Goal: Task Accomplishment & Management: Use online tool/utility

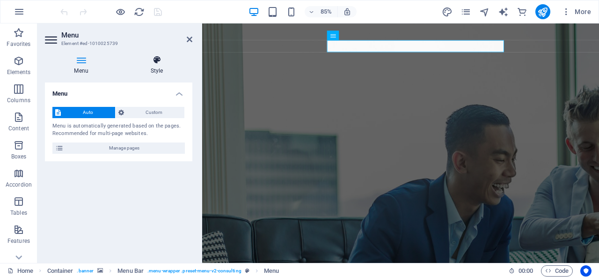
click at [145, 62] on icon at bounding box center [156, 59] width 71 height 9
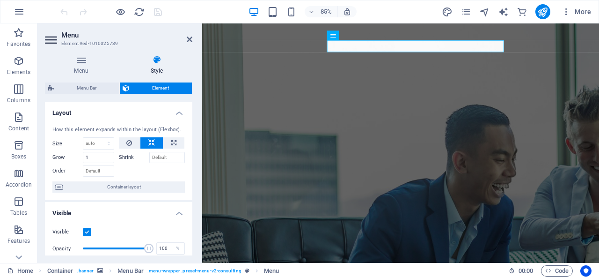
drag, startPoint x: 190, startPoint y: 137, endPoint x: 194, endPoint y: 166, distance: 28.9
click at [194, 167] on div "Menu Style Menu Auto Custom Menu is automatically generated based on the pages.…" at bounding box center [118, 155] width 163 height 215
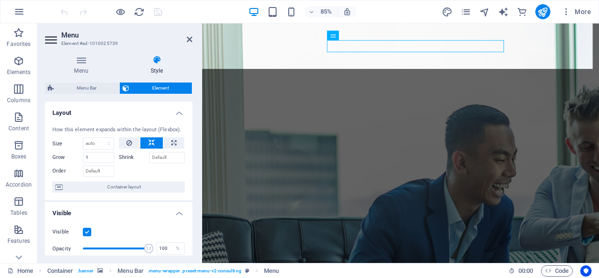
click at [107, 82] on span "Menu Bar" at bounding box center [87, 87] width 60 height 11
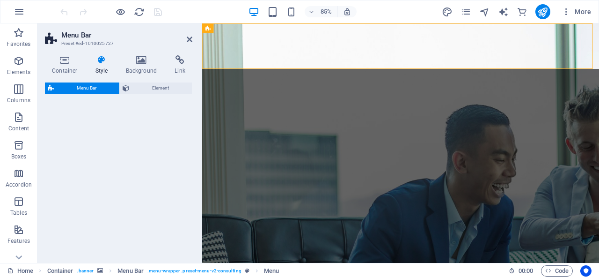
select select "rem"
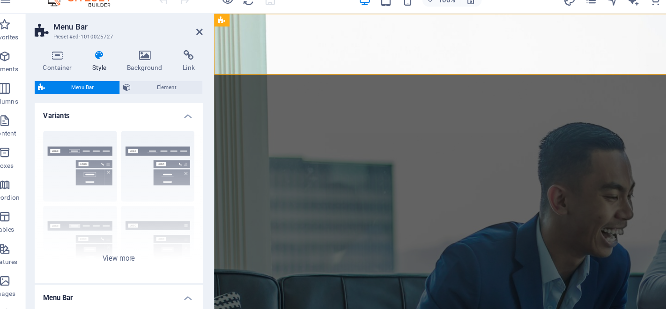
drag, startPoint x: 376, startPoint y: 33, endPoint x: 365, endPoint y: 105, distance: 73.3
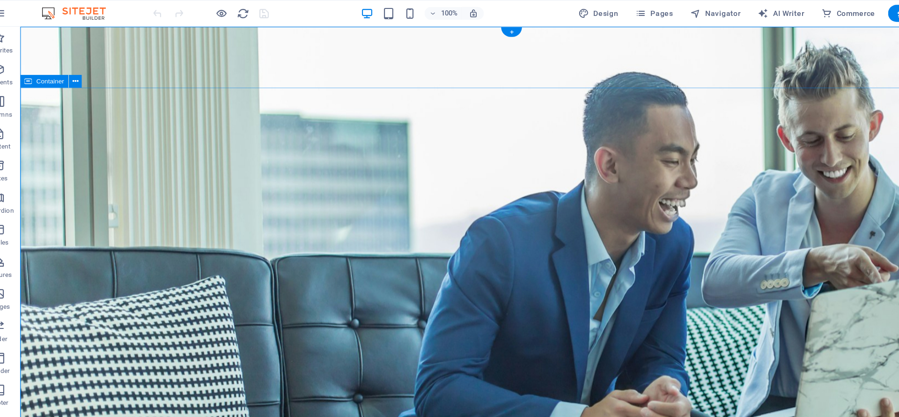
drag, startPoint x: 600, startPoint y: 28, endPoint x: 542, endPoint y: 151, distance: 136.6
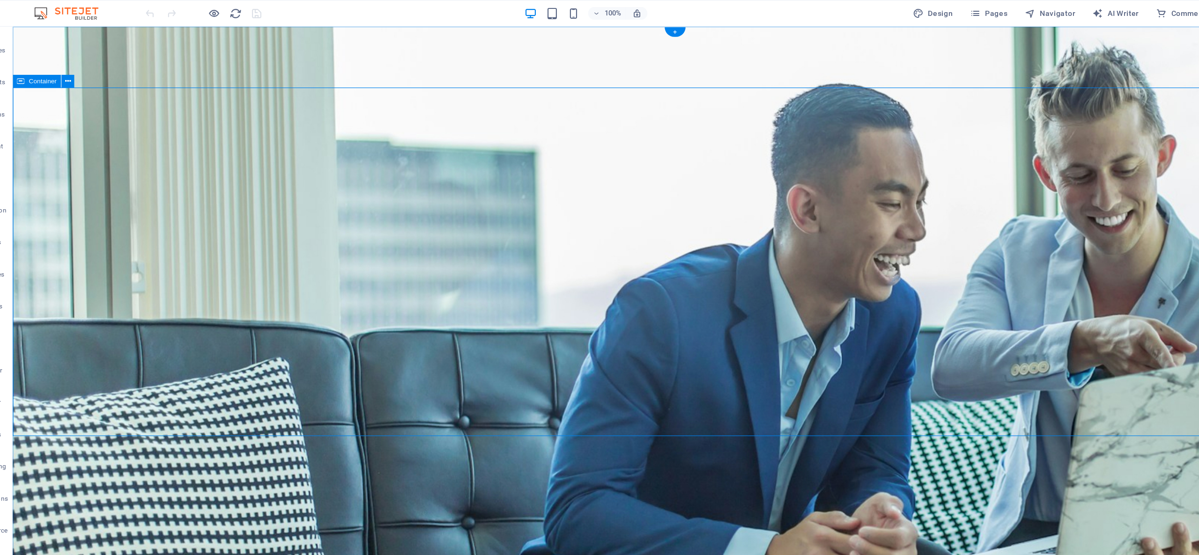
drag, startPoint x: 819, startPoint y: 27, endPoint x: 751, endPoint y: 255, distance: 238.4
drag, startPoint x: 836, startPoint y: 11, endPoint x: 233, endPoint y: 81, distance: 607.3
click at [599, 11] on icon "button" at bounding box center [831, 11] width 9 height 9
click at [599, 14] on span "Design" at bounding box center [844, 11] width 35 height 9
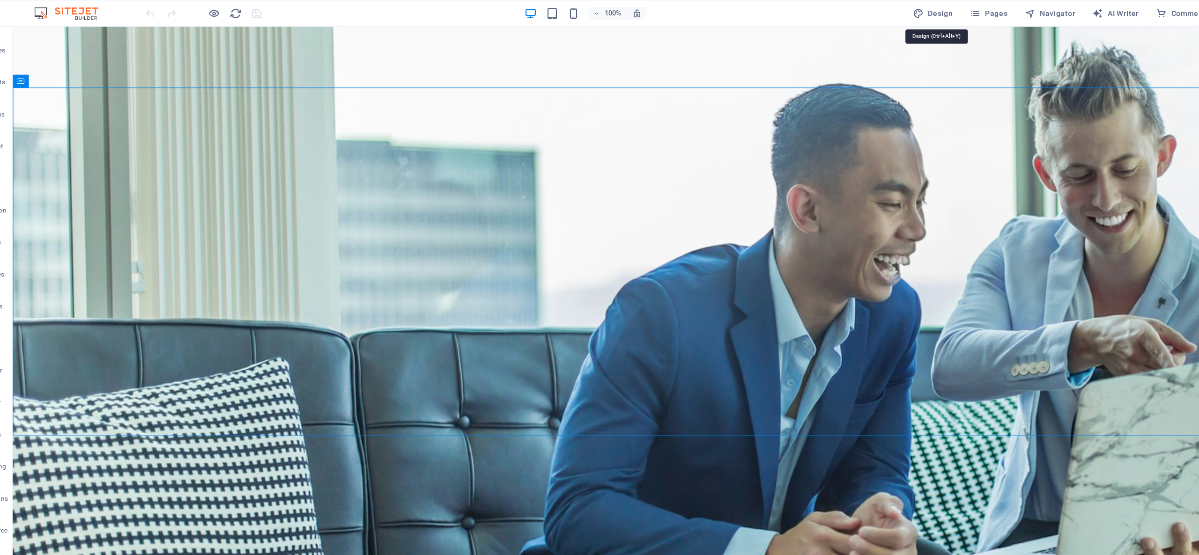
select select "700"
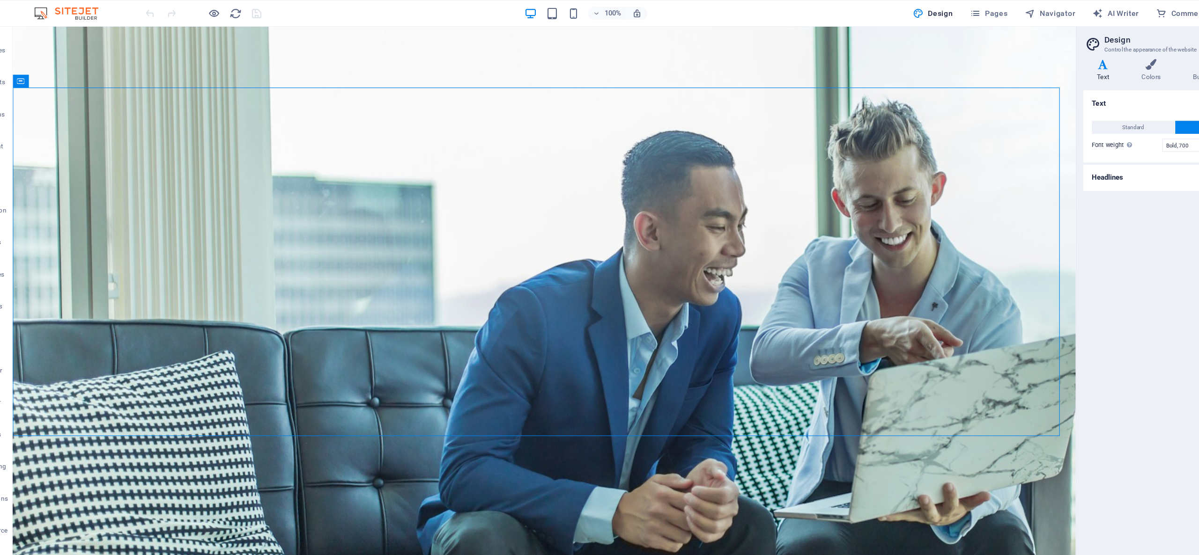
drag, startPoint x: 90, startPoint y: 4, endPoint x: 307, endPoint y: 16, distance: 217.2
click at [90, 4] on div "100% Design Pages Navigator AI Writer Commerce Publish More" at bounding box center [599, 11] width 1198 height 22
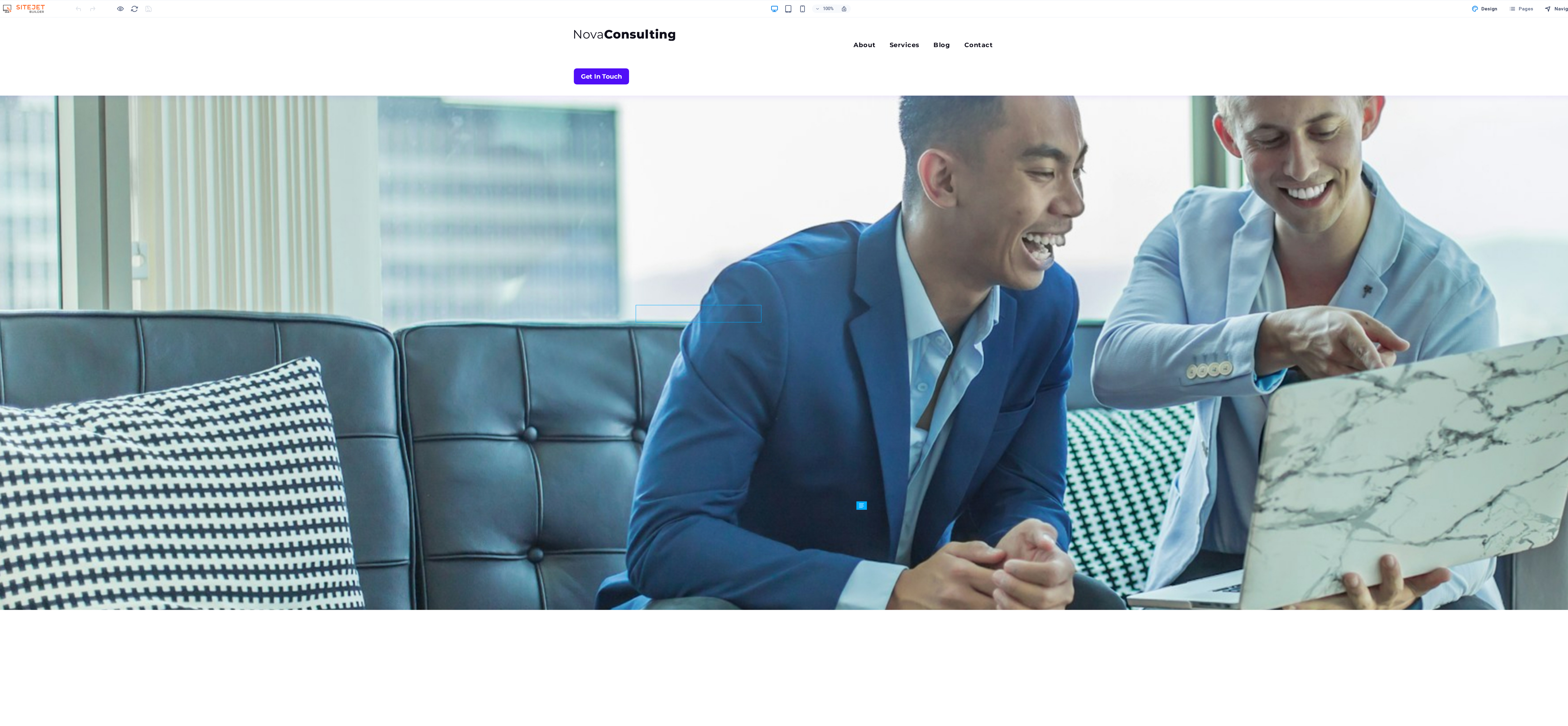
scroll to position [516, 0]
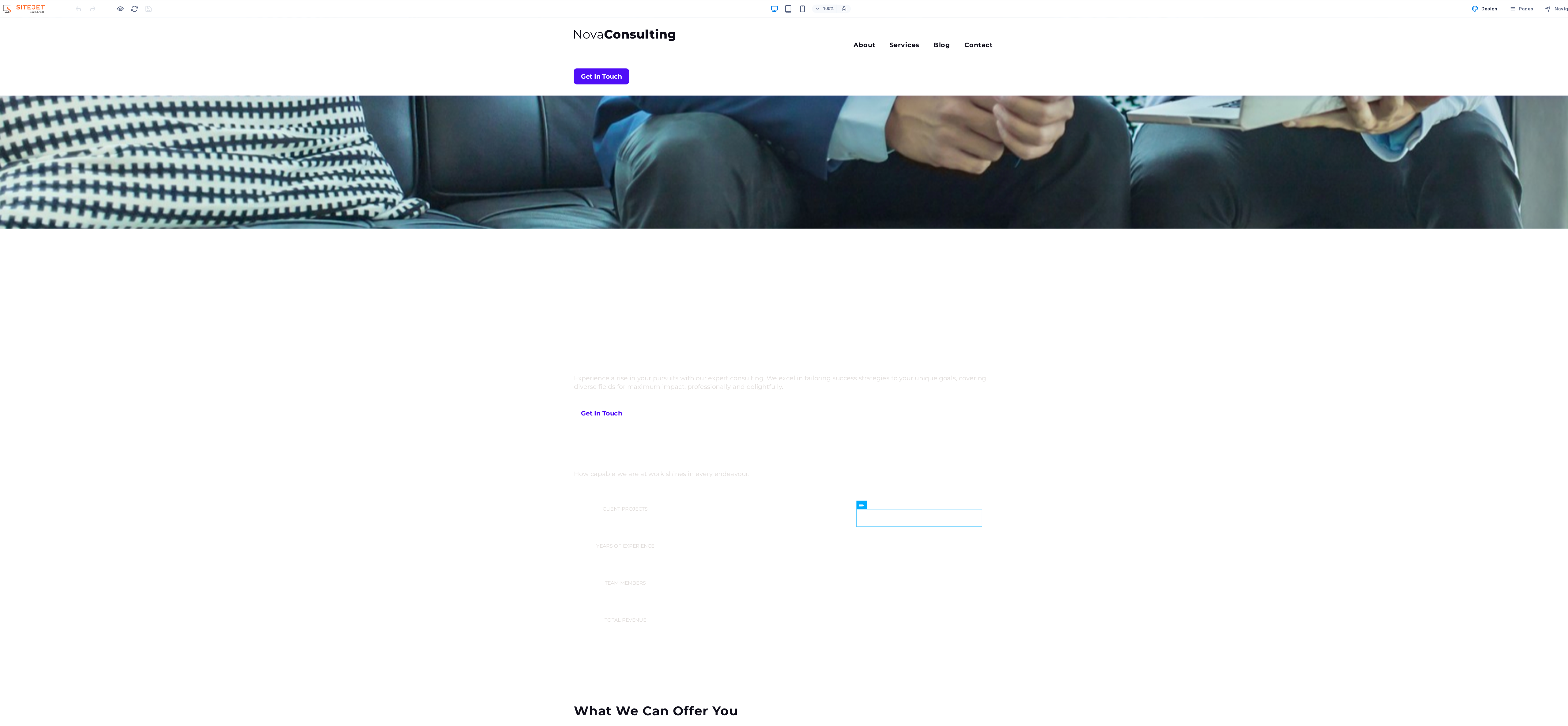
drag, startPoint x: 594, startPoint y: 21, endPoint x: 977, endPoint y: 284, distance: 464.6
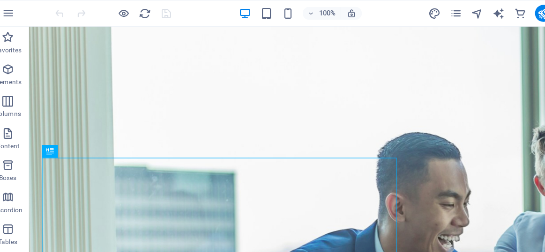
click at [460, 20] on div "100% More" at bounding box center [272, 11] width 544 height 22
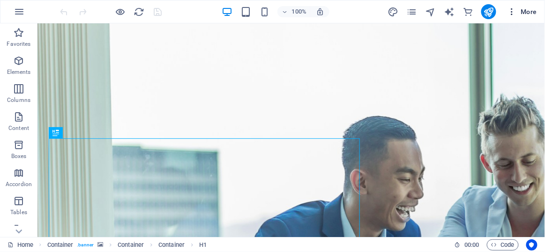
click at [526, 12] on span "More" at bounding box center [522, 11] width 30 height 9
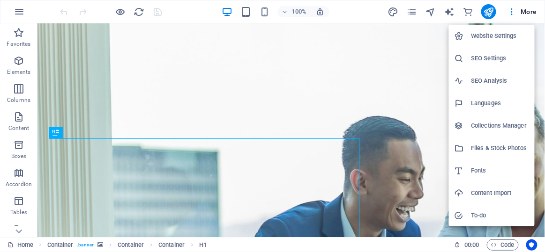
click at [505, 36] on h6 "Website Settings" at bounding box center [500, 35] width 58 height 11
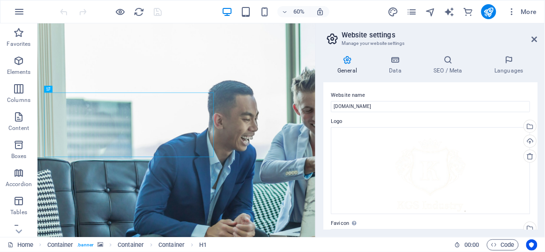
drag, startPoint x: 535, startPoint y: 106, endPoint x: 534, endPoint y: 127, distance: 21.1
click at [534, 127] on div "Website name kgsindustry.ro Logo Drag files here, click to choose files or sele…" at bounding box center [430, 156] width 214 height 148
drag, startPoint x: 534, startPoint y: 125, endPoint x: 536, endPoint y: 135, distance: 10.9
click at [536, 135] on div "Website name kgsindustry.ro Logo Drag files here, click to choose files or sele…" at bounding box center [430, 156] width 214 height 148
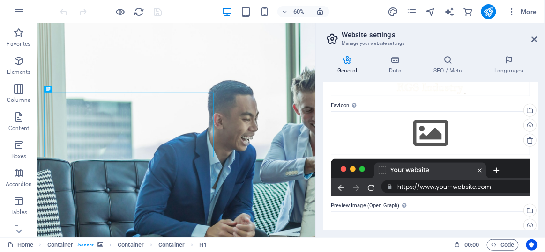
scroll to position [112, 0]
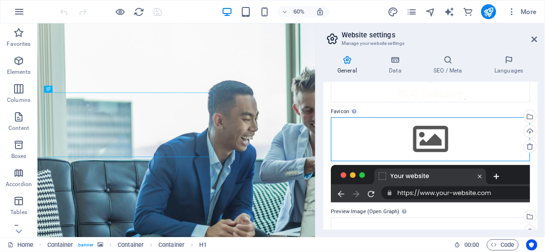
click at [407, 126] on div "Drag files here, click to choose files or select files from Files or our free s…" at bounding box center [430, 140] width 199 height 44
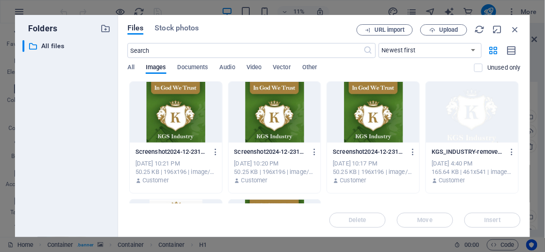
click at [287, 108] on div at bounding box center [275, 112] width 92 height 61
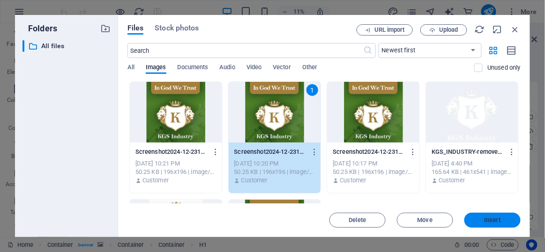
click at [495, 225] on button "Insert" at bounding box center [492, 220] width 56 height 15
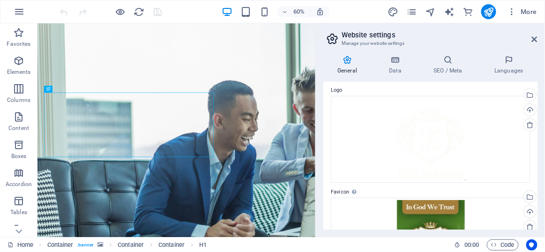
scroll to position [30, 0]
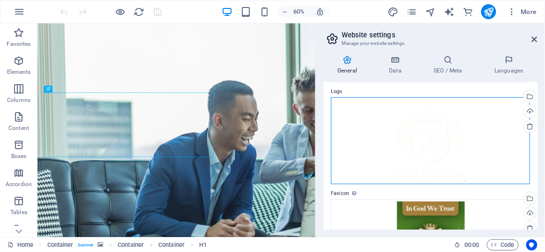
click at [421, 136] on div "Drag files here, click to choose files or select files from Files or our free s…" at bounding box center [430, 140] width 199 height 87
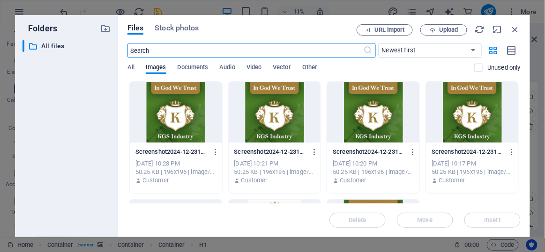
click at [474, 125] on div at bounding box center [472, 112] width 92 height 61
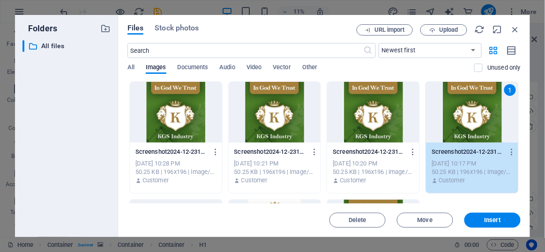
click at [518, 122] on div "Screenshot2024-12-23132552-ZMGoFJodr3WcFXovPGkW6g-w4k7_O6fj3JxvuNgkV3i9g-jjvGTN…" at bounding box center [323, 196] width 393 height 230
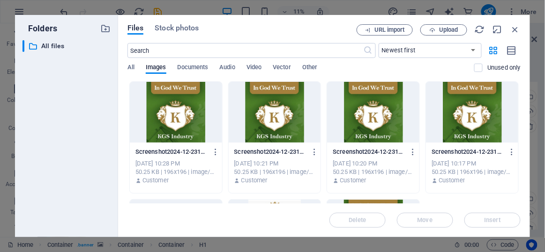
drag, startPoint x: 518, startPoint y: 122, endPoint x: 518, endPoint y: 139, distance: 17.3
click at [518, 139] on div "Screenshot2024-12-23132552-ZMGoFJodr3WcFXovPGkW6g-w4k7_O6fj3JxvuNgkV3i9g-jjvGTN…" at bounding box center [323, 196] width 393 height 230
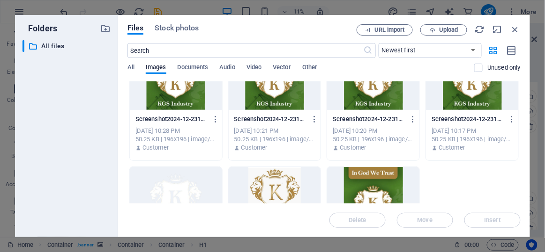
scroll to position [39, 0]
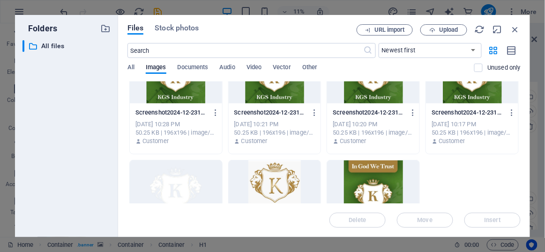
click at [173, 178] on div at bounding box center [176, 191] width 92 height 61
click at [474, 223] on span "Insert" at bounding box center [492, 221] width 49 height 6
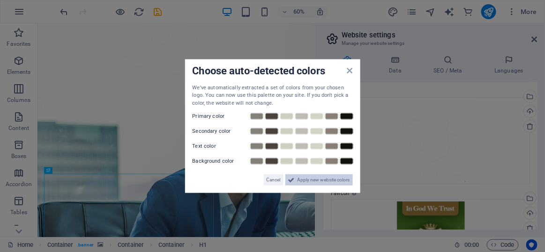
click at [334, 180] on span "Apply new website colors" at bounding box center [323, 180] width 52 height 11
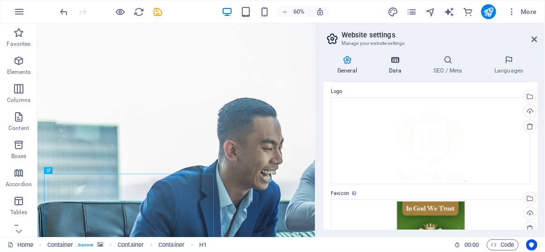
click at [404, 67] on h4 "Data" at bounding box center [397, 65] width 44 height 20
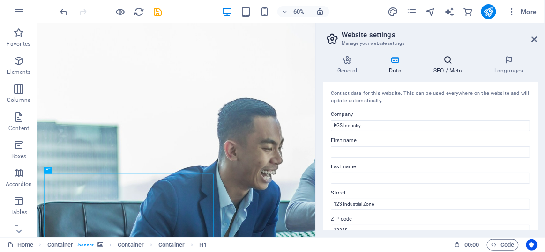
click at [443, 70] on h4 "SEO / Meta" at bounding box center [449, 65] width 61 height 20
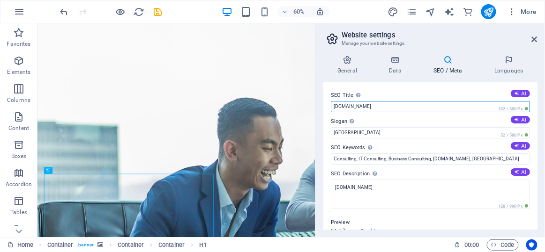
drag, startPoint x: 429, startPoint y: 104, endPoint x: 335, endPoint y: 108, distance: 93.7
click at [335, 108] on input "[DOMAIN_NAME]" at bounding box center [430, 106] width 199 height 11
type input "1"
type input "KGS Industry"
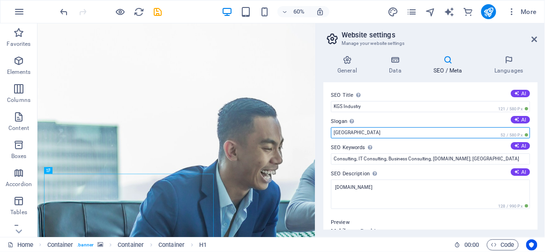
click at [371, 133] on input "Berlin" at bounding box center [430, 132] width 199 height 11
type input "B"
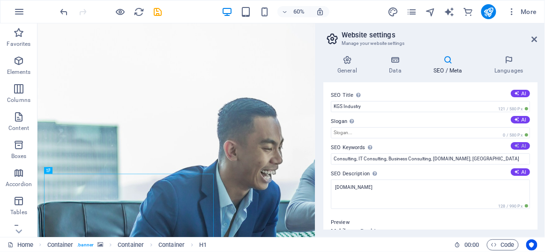
click at [524, 144] on button "AI" at bounding box center [519, 145] width 19 height 7
type input "business consulting, strategic development, human resources optimization, quali…"
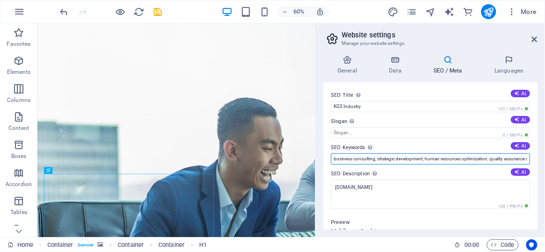
click at [464, 158] on input "business consulting, strategic development, human resources optimization, quali…" at bounding box center [430, 159] width 199 height 11
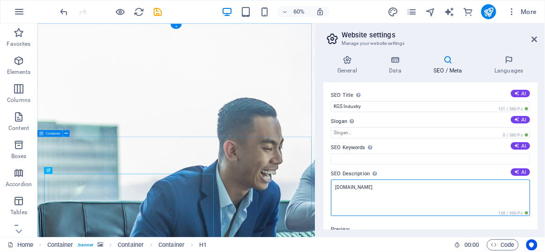
drag, startPoint x: 477, startPoint y: 222, endPoint x: 469, endPoint y: 304, distance: 82.8
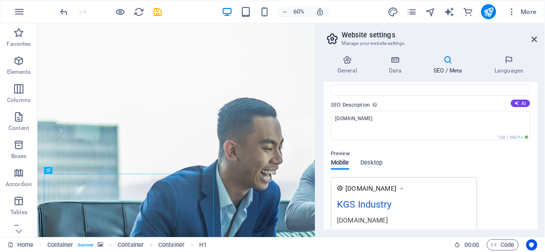
scroll to position [67, 0]
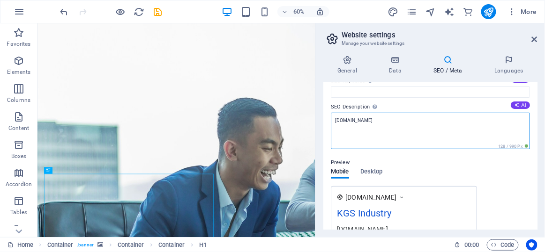
drag, startPoint x: 443, startPoint y: 143, endPoint x: 481, endPoint y: 198, distance: 66.8
click at [363, 124] on textarea "[DOMAIN_NAME]" at bounding box center [430, 131] width 199 height 37
type textarea "F"
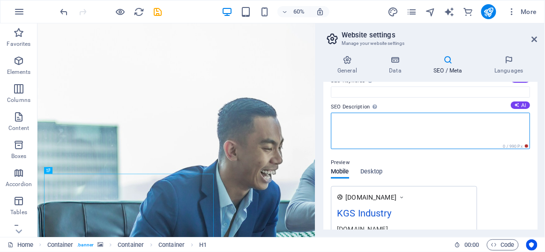
paste textarea "Quality fertilizers and chemicals now in Romania"
type textarea "Quality fertilizers and chemicals now in Romania"
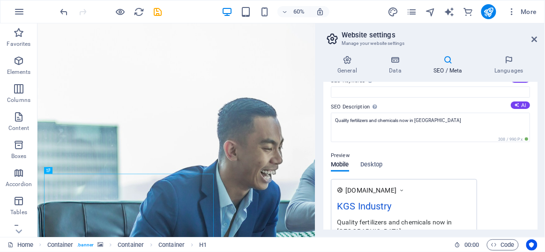
click at [481, 174] on div "Preview Mobile Desktop www.example.com KGS Industry Quality fertilizers and che…" at bounding box center [430, 192] width 199 height 99
drag, startPoint x: 536, startPoint y: 157, endPoint x: 534, endPoint y: 171, distance: 14.6
click at [534, 171] on div "SEO Title The title of your website - make it something that stands out in sear…" at bounding box center [430, 156] width 214 height 148
drag, startPoint x: 535, startPoint y: 162, endPoint x: 538, endPoint y: 183, distance: 20.8
click at [538, 183] on div "General Data SEO / Meta Languages Website name kgsindustry.ro Logo Drag files h…" at bounding box center [430, 143] width 229 height 190
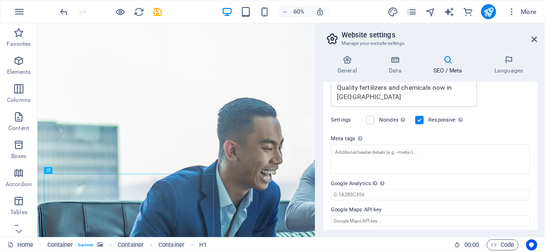
scroll to position [205, 0]
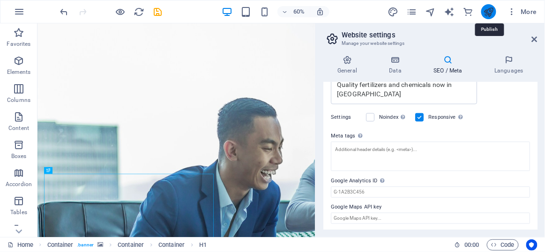
click at [489, 10] on icon "publish" at bounding box center [488, 12] width 11 height 11
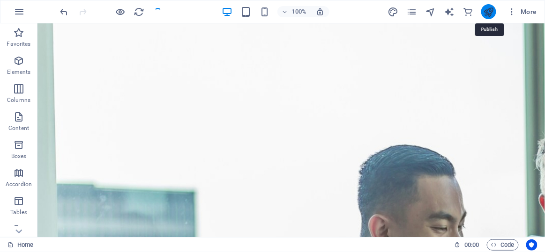
click at [489, 10] on icon "publish" at bounding box center [488, 12] width 11 height 11
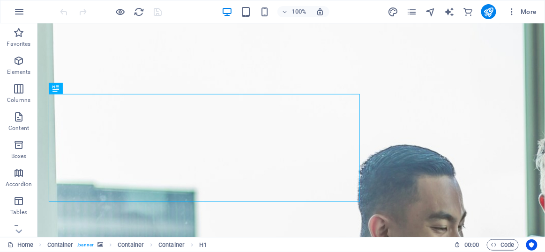
scroll to position [180, 0]
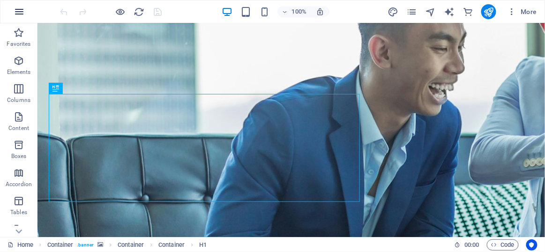
click at [12, 17] on button "button" at bounding box center [19, 11] width 22 height 22
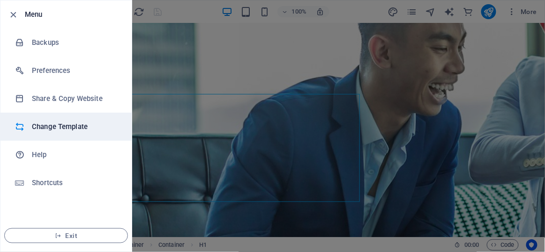
click at [39, 134] on li "Change Template" at bounding box center [65, 127] width 131 height 28
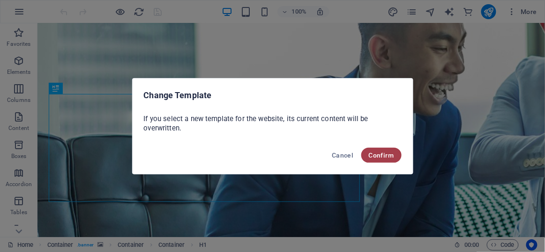
click at [382, 155] on span "Confirm" at bounding box center [381, 155] width 25 height 7
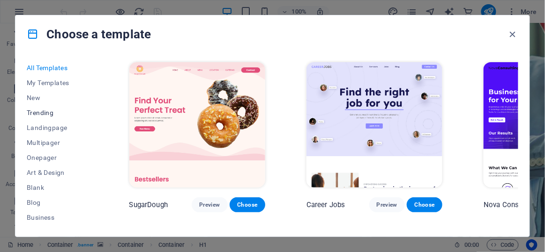
click at [41, 113] on span "Trending" at bounding box center [57, 112] width 61 height 7
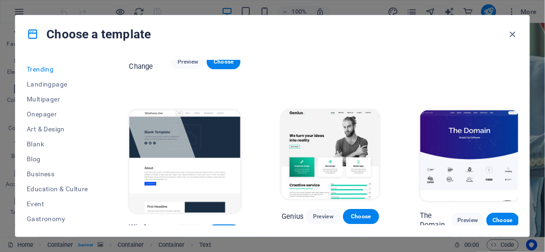
scroll to position [51, 0]
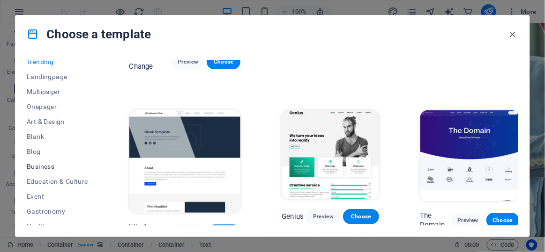
click at [30, 166] on span "Business" at bounding box center [57, 166] width 61 height 7
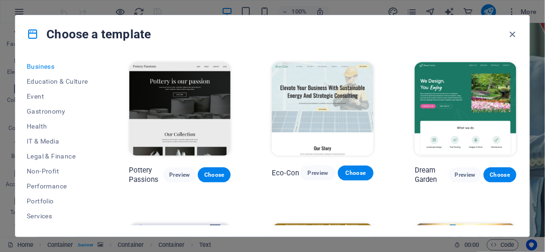
scroll to position [153, 0]
click at [65, 148] on button "Legal & Finance" at bounding box center [57, 154] width 61 height 15
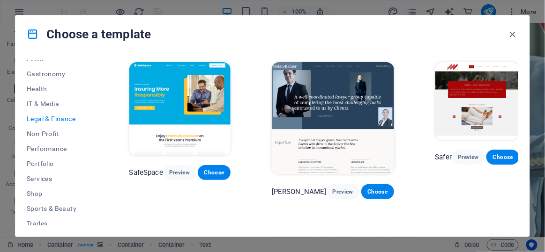
scroll to position [223, 0]
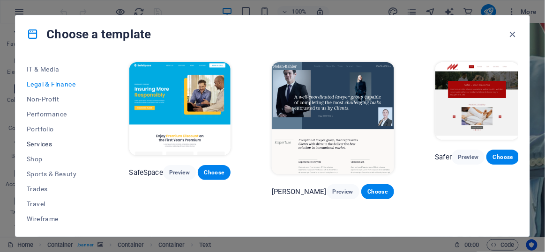
click at [42, 146] on span "Services" at bounding box center [57, 144] width 61 height 7
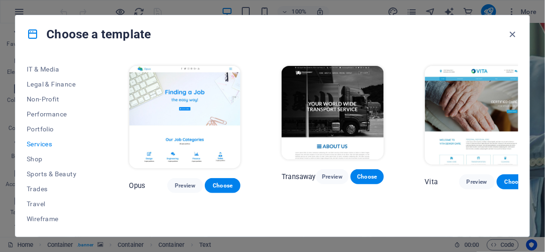
scroll to position [1006, 0]
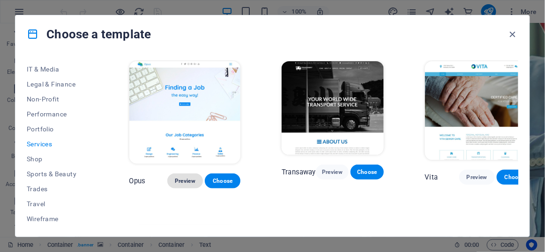
click at [178, 181] on span "Preview" at bounding box center [185, 181] width 21 height 7
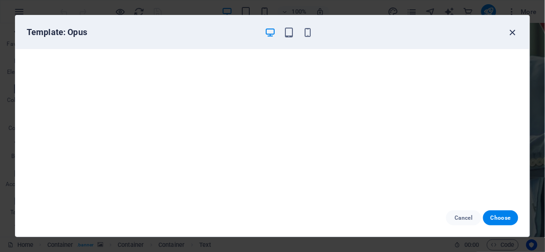
click at [510, 29] on icon "button" at bounding box center [512, 32] width 11 height 11
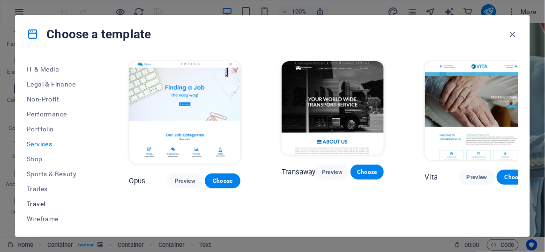
click at [33, 201] on span "Travel" at bounding box center [57, 203] width 61 height 7
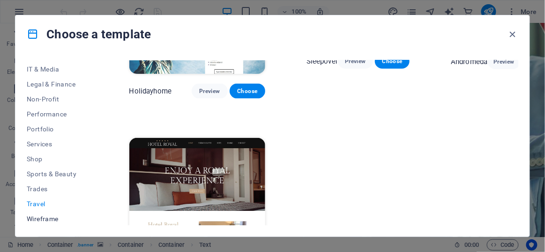
click at [44, 215] on span "Wireframe" at bounding box center [57, 218] width 61 height 7
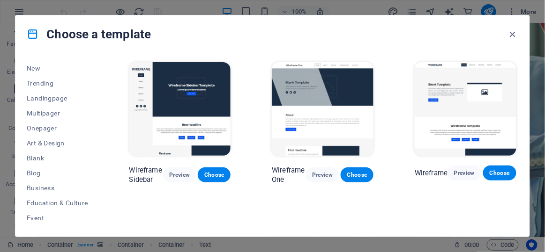
scroll to position [0, 0]
click at [47, 73] on button "All Templates" at bounding box center [57, 67] width 61 height 15
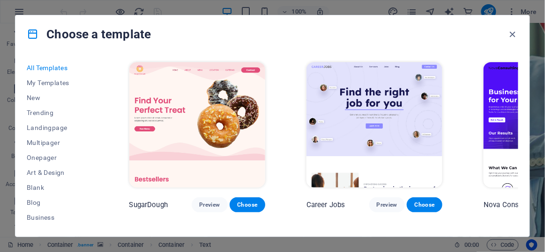
click at [52, 65] on span "All Templates" at bounding box center [57, 67] width 61 height 7
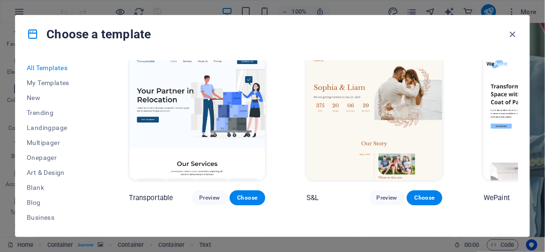
scroll to position [688, 0]
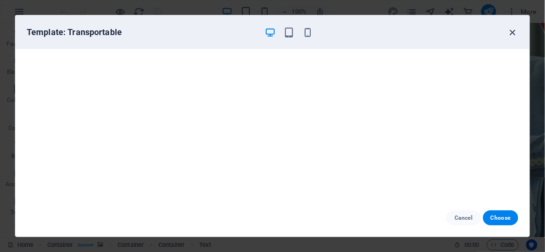
click at [511, 35] on icon "button" at bounding box center [512, 32] width 11 height 11
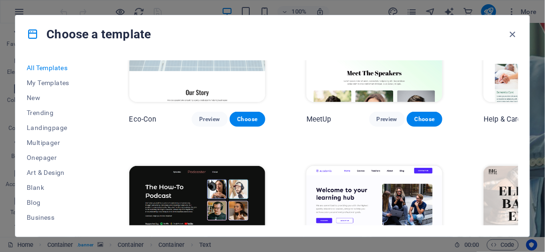
scroll to position [1052, 0]
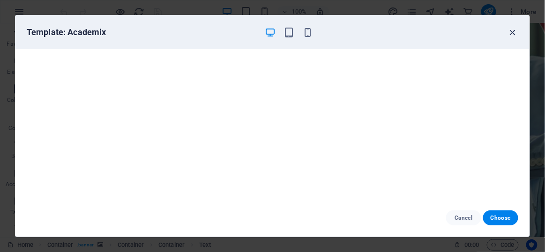
click at [510, 32] on icon "button" at bounding box center [512, 32] width 11 height 11
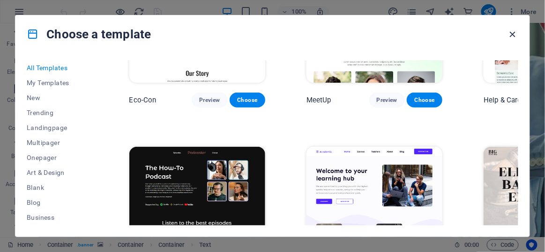
click at [510, 37] on icon "button" at bounding box center [512, 34] width 11 height 11
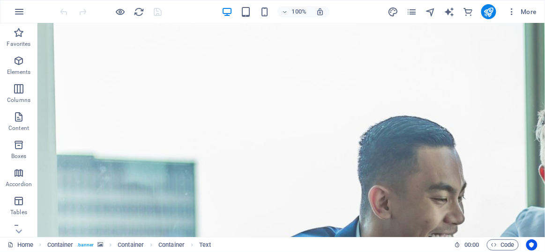
scroll to position [4, 0]
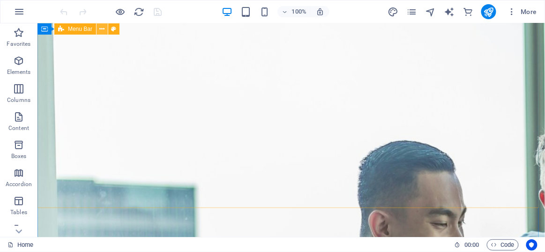
click at [99, 28] on button at bounding box center [101, 28] width 11 height 11
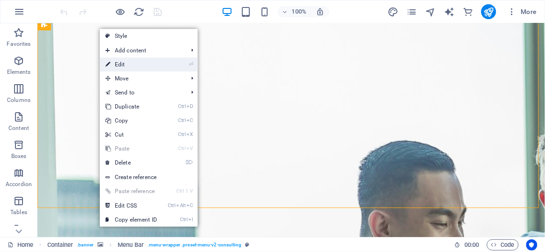
click at [140, 68] on link "⏎ Edit" at bounding box center [131, 65] width 63 height 14
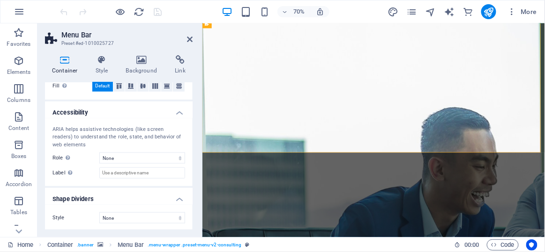
scroll to position [0, 0]
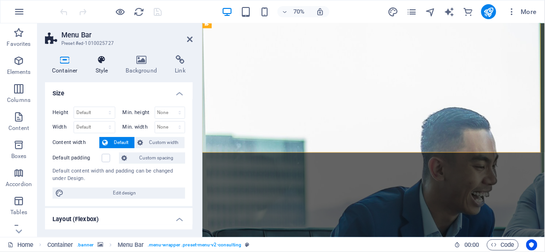
click at [100, 70] on h4 "Style" at bounding box center [104, 65] width 30 height 20
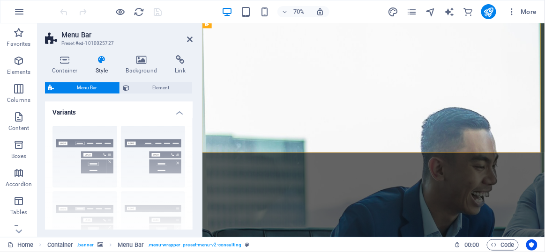
drag, startPoint x: 192, startPoint y: 114, endPoint x: 191, endPoint y: 124, distance: 9.9
click at [191, 124] on div "Container Style Background Link Size Height Default px rem % vh vw Min. height …" at bounding box center [118, 143] width 163 height 190
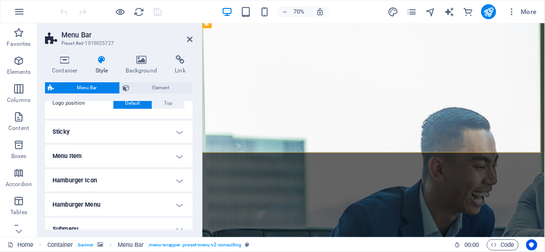
scroll to position [273, 0]
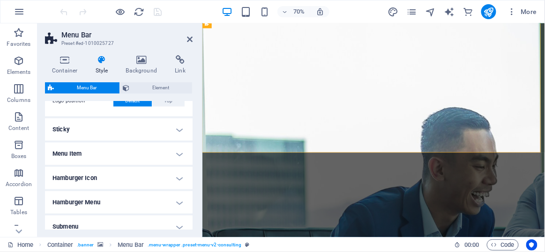
click at [158, 138] on h4 "Sticky" at bounding box center [119, 129] width 148 height 22
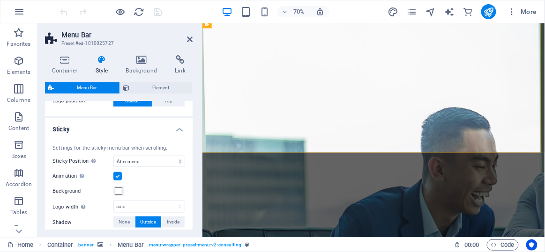
click at [193, 178] on div "Container Style Background Link Size Height Default px rem % vh vw Min. height …" at bounding box center [118, 143] width 163 height 190
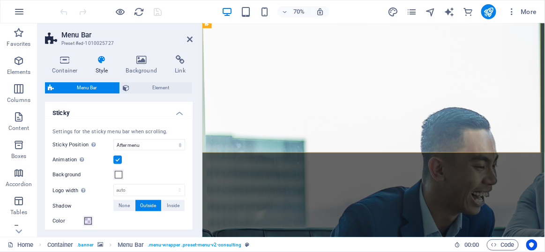
scroll to position [283, 0]
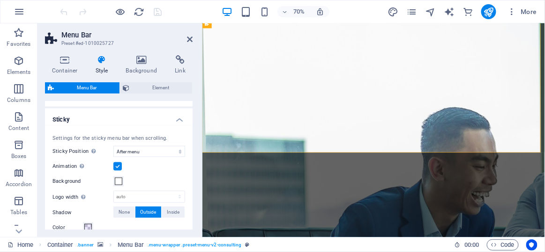
click at [117, 166] on label at bounding box center [117, 167] width 8 height 8
click at [0, 0] on input "Animation Sets a smooth transition when sticky menu appears" at bounding box center [0, 0] width 0 height 0
click at [127, 155] on select "Off Instant After menu After banner When scrolling up" at bounding box center [149, 151] width 72 height 11
select select "sticky_none"
click at [113, 146] on select "Off Instant After menu After banner When scrolling up" at bounding box center [149, 151] width 72 height 11
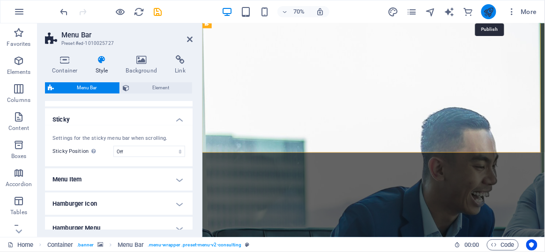
click at [488, 12] on icon "publish" at bounding box center [488, 12] width 11 height 11
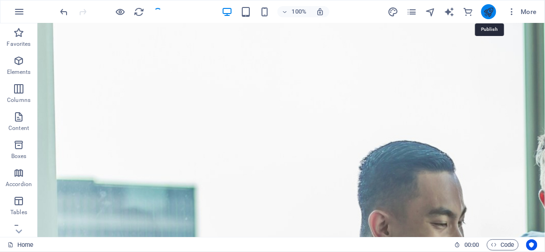
click at [488, 12] on icon "publish" at bounding box center [488, 12] width 11 height 11
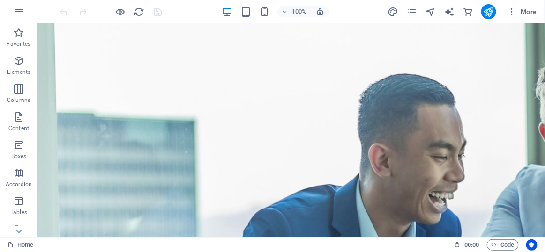
scroll to position [71, 0]
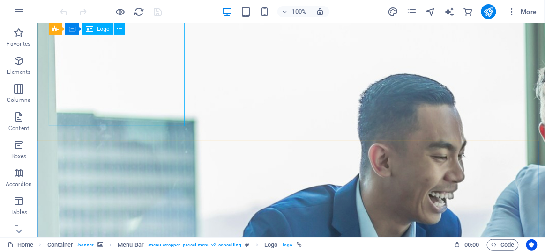
click at [106, 30] on span "Logo" at bounding box center [103, 29] width 13 height 6
click at [119, 30] on icon at bounding box center [119, 29] width 5 height 10
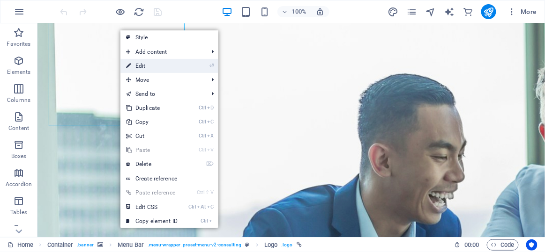
click at [141, 64] on link "⏎ Edit" at bounding box center [151, 66] width 63 height 14
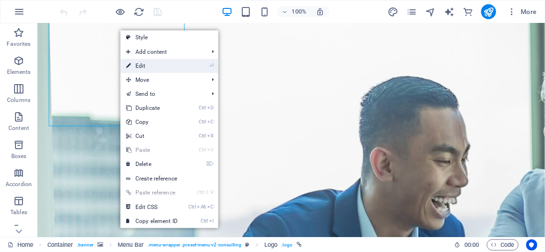
select select "px"
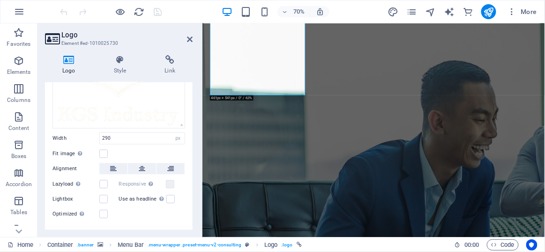
scroll to position [150, 0]
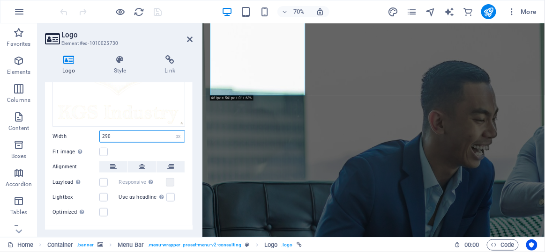
drag, startPoint x: 136, startPoint y: 135, endPoint x: 54, endPoint y: 143, distance: 81.8
click at [54, 143] on div "Image Text Drag files here, click to choose files or select files from Files or…" at bounding box center [119, 87] width 148 height 276
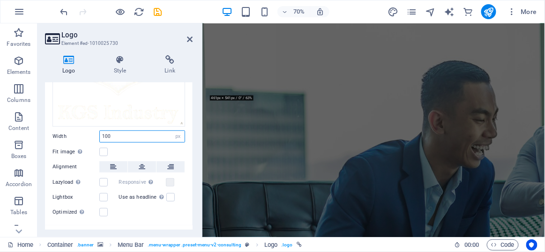
scroll to position [165, 0]
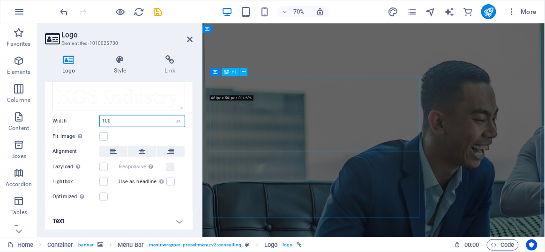
type input "100"
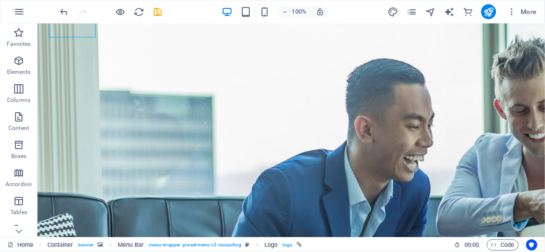
scroll to position [0, 0]
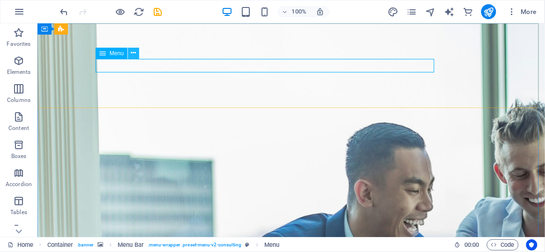
click at [133, 57] on icon at bounding box center [133, 53] width 5 height 10
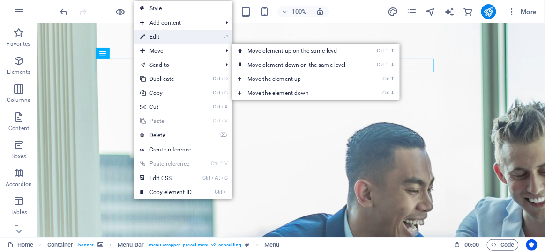
click at [155, 36] on link "⏎ Edit" at bounding box center [165, 37] width 63 height 14
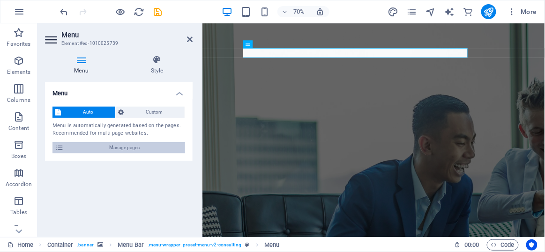
click at [131, 147] on span "Manage pages" at bounding box center [125, 147] width 116 height 11
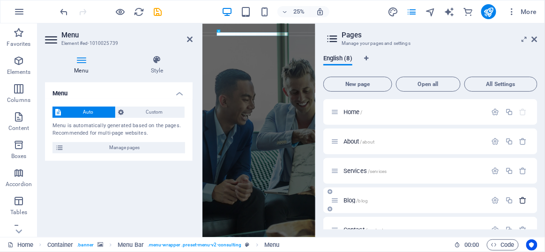
click at [526, 201] on button "button" at bounding box center [523, 201] width 14 height 8
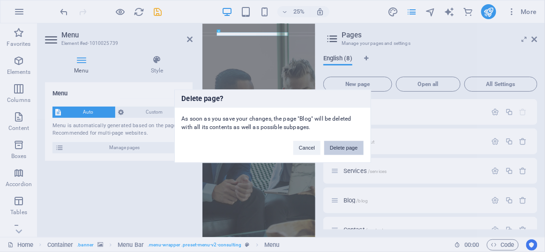
click at [355, 149] on button "Delete page" at bounding box center [343, 148] width 39 height 14
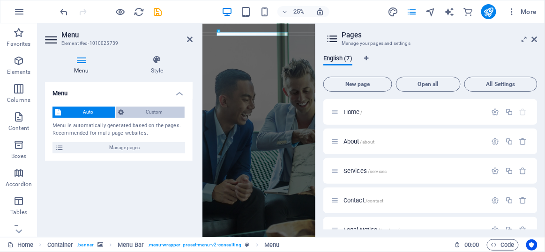
click at [152, 114] on span "Custom" at bounding box center [154, 112] width 55 height 11
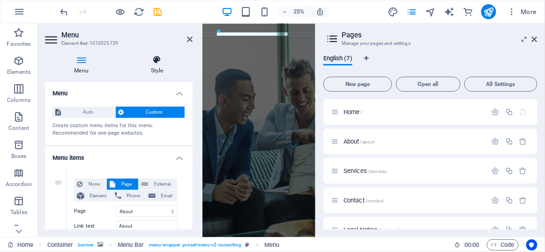
click at [172, 68] on h4 "Style" at bounding box center [156, 65] width 71 height 20
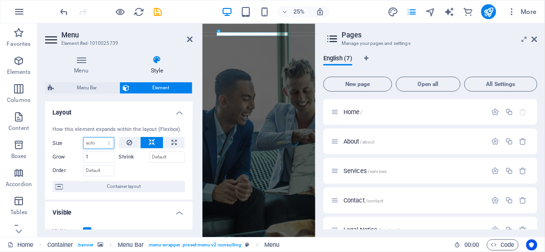
click at [98, 147] on select "Default auto px % 1/1 1/2 1/3 1/4 1/5 1/6 1/7 1/8 1/9 1/10" at bounding box center [98, 143] width 30 height 11
click at [101, 143] on select "Default auto px % 1/1 1/2 1/3 1/4 1/5 1/6 1/7 1/8 1/9 1/10" at bounding box center [98, 143] width 30 height 11
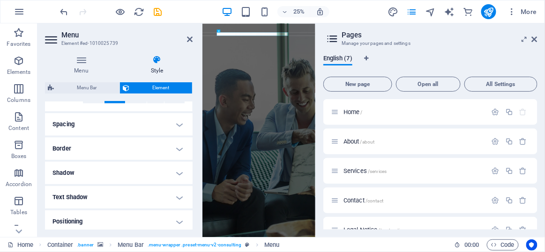
scroll to position [165, 0]
click at [106, 136] on h4 "Spacing" at bounding box center [119, 126] width 148 height 22
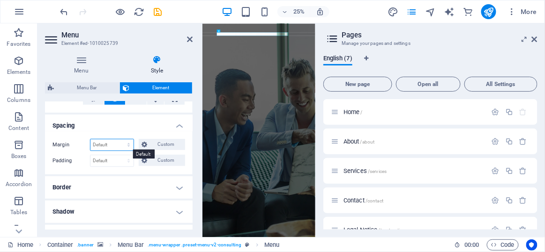
click at [118, 143] on select "Default auto px % rem vw vh Custom" at bounding box center [111, 145] width 43 height 11
click at [90, 140] on select "Default auto px % rem vw vh Custom" at bounding box center [111, 145] width 43 height 11
click at [117, 149] on select "Default auto px % rem vw vh Custom" at bounding box center [111, 145] width 43 height 11
click at [90, 140] on select "Default auto px % rem vw vh Custom" at bounding box center [111, 145] width 43 height 11
select select "DISABLED_OPTION_VALUE"
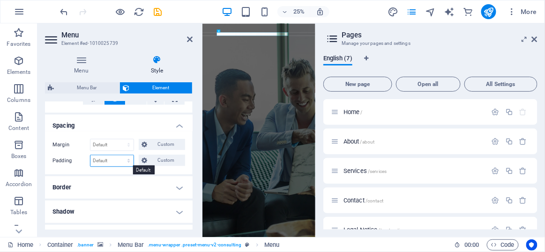
click at [115, 155] on select "Default px rem % vh vw Custom" at bounding box center [111, 160] width 43 height 11
click at [118, 155] on select "Default px rem % vh vw Custom" at bounding box center [111, 160] width 43 height 11
drag, startPoint x: 193, startPoint y: 164, endPoint x: 192, endPoint y: 182, distance: 17.9
click at [192, 182] on div "Menu Style Menu Auto Custom Create custom menu items for this menu. Recommended…" at bounding box center [118, 143] width 163 height 190
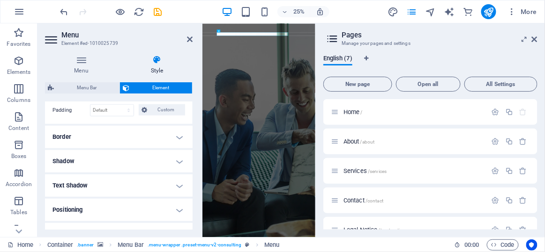
scroll to position [303, 0]
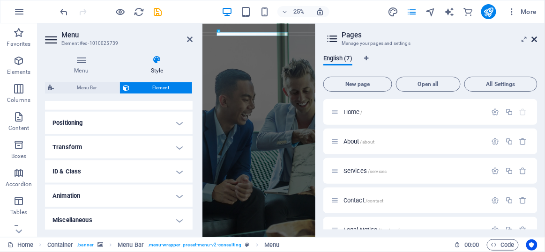
click at [536, 40] on icon at bounding box center [535, 39] width 6 height 7
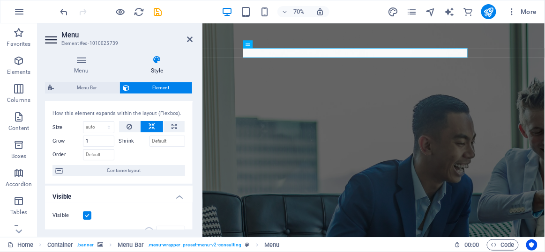
scroll to position [0, 0]
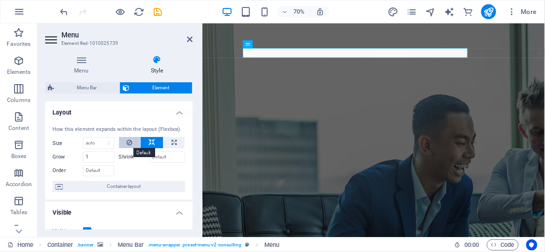
click at [123, 143] on button at bounding box center [130, 142] width 22 height 11
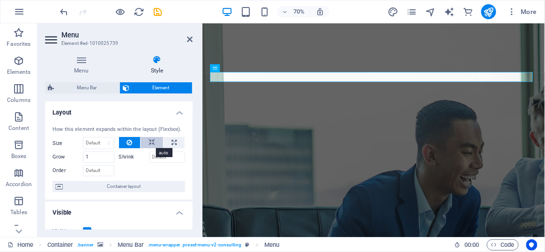
click at [152, 141] on icon at bounding box center [151, 142] width 7 height 11
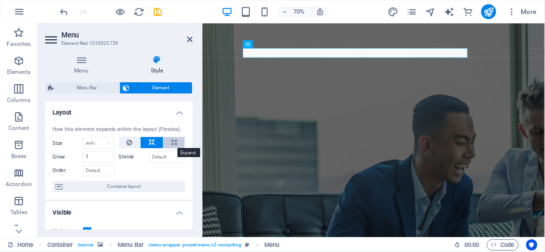
click at [165, 141] on button at bounding box center [173, 142] width 21 height 11
type input "100"
select select "%"
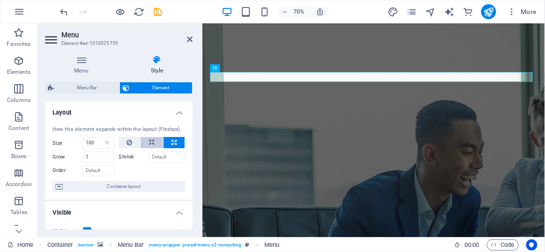
click at [157, 143] on button at bounding box center [152, 142] width 22 height 11
select select "DISABLED_OPTION_VALUE"
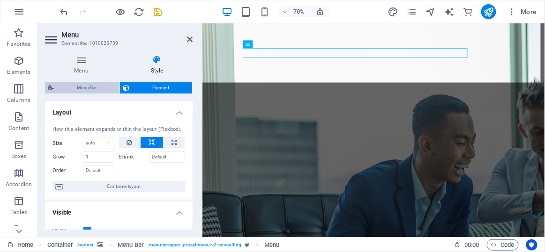
click at [109, 92] on span "Menu Bar" at bounding box center [87, 87] width 60 height 11
select select "rem"
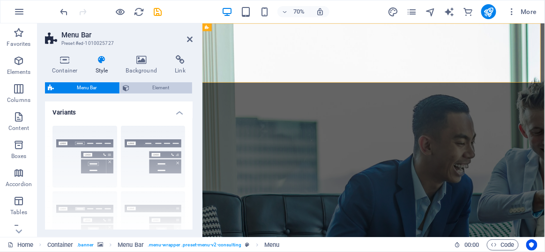
click at [130, 92] on button "Element" at bounding box center [156, 87] width 72 height 11
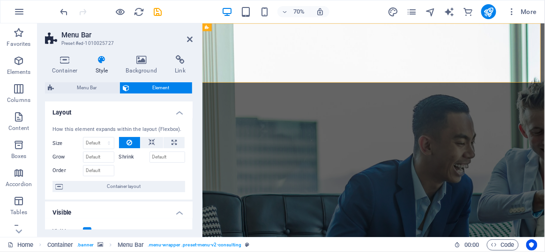
click at [114, 94] on div "Menu Bar Element" at bounding box center [119, 88] width 148 height 12
click at [111, 93] on span "Menu Bar" at bounding box center [87, 87] width 60 height 11
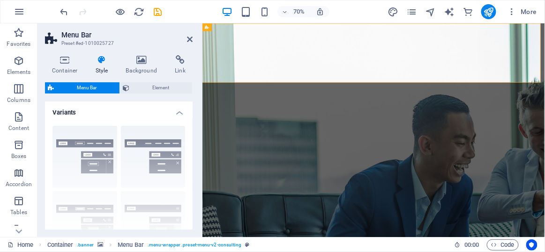
click at [97, 164] on div "Border Centered Default Fixed Loki Trigger Wide XXL" at bounding box center [119, 188] width 148 height 141
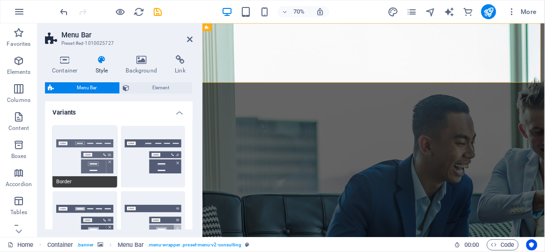
click at [101, 167] on button "Border" at bounding box center [84, 157] width 65 height 62
type input "1"
select select "rem"
type input "1"
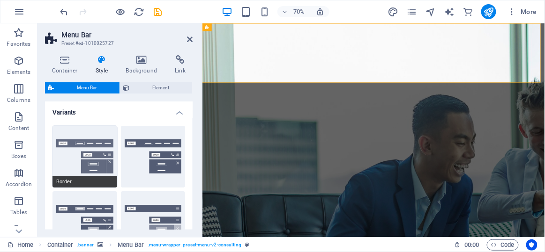
type input "1"
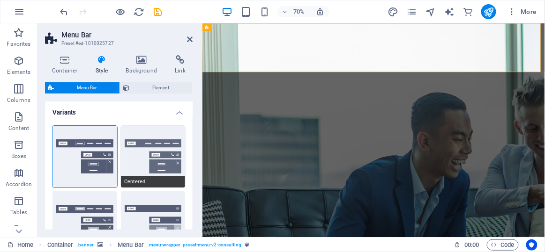
click at [154, 162] on button "Centered" at bounding box center [153, 157] width 65 height 62
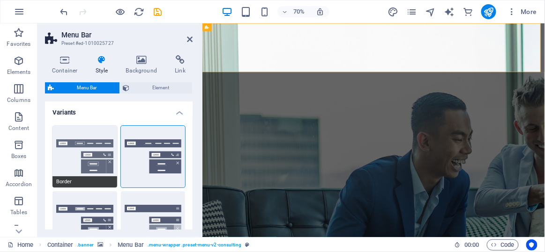
click at [101, 170] on button "Border" at bounding box center [84, 157] width 65 height 62
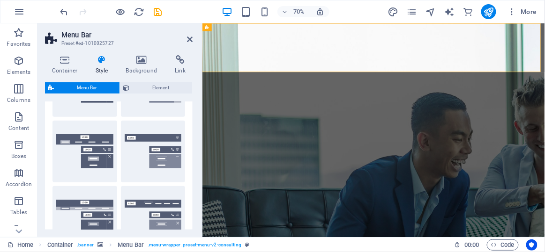
scroll to position [141, 0]
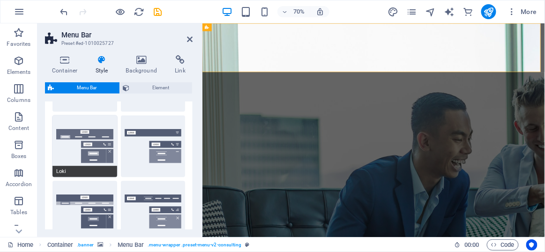
click at [83, 161] on button "Loki" at bounding box center [84, 147] width 65 height 62
type input "0"
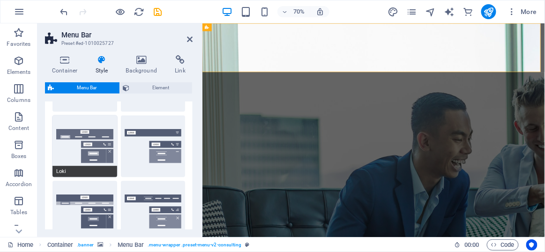
type input "0"
select select "DISABLED_OPTION_VALUE"
type input "2"
type input "1"
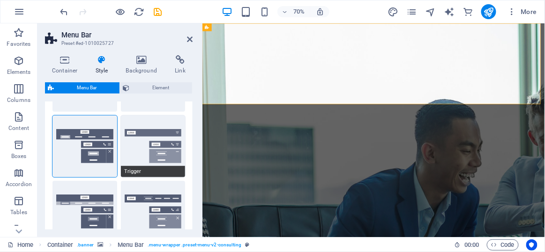
click at [141, 147] on button "Trigger" at bounding box center [153, 147] width 65 height 62
type input "1"
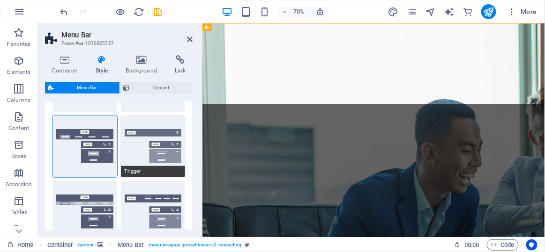
type input "1"
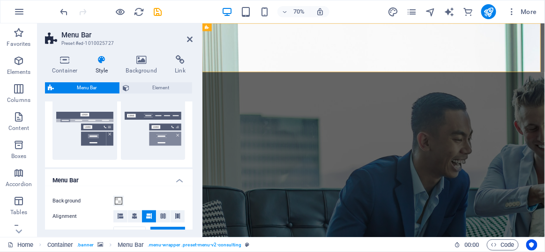
scroll to position [213, 0]
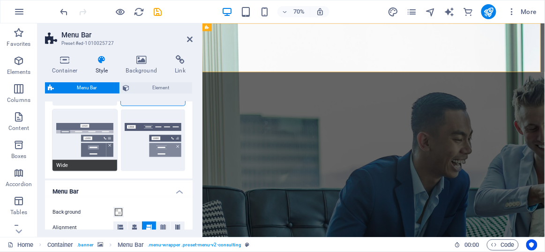
click at [88, 145] on button "Wide" at bounding box center [84, 141] width 65 height 62
type input "0"
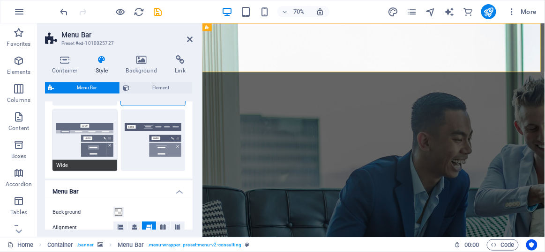
type input "0"
type input "2"
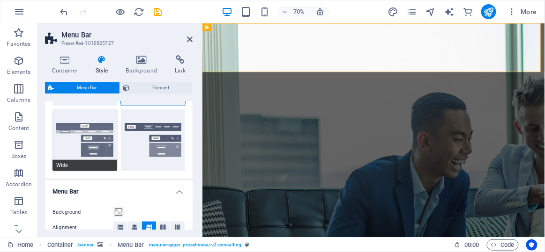
type input "2"
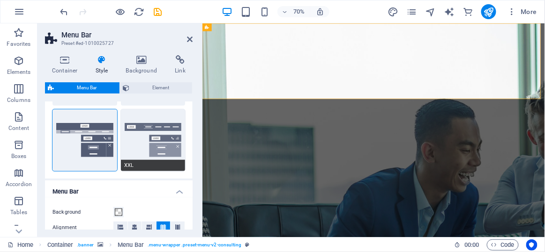
click at [138, 138] on button "XXL" at bounding box center [153, 141] width 65 height 62
type input "1"
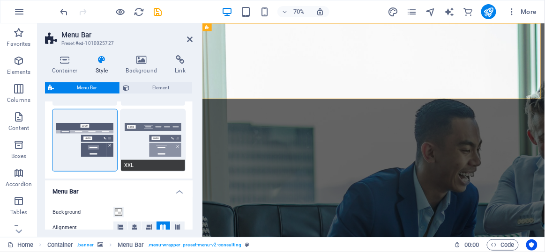
type input "1"
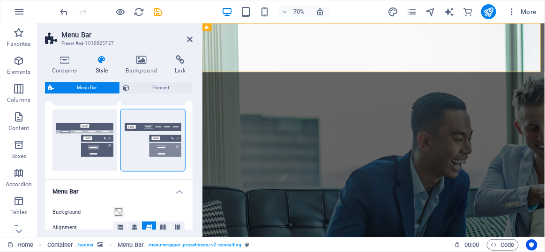
drag, startPoint x: 191, startPoint y: 156, endPoint x: 186, endPoint y: 104, distance: 51.7
click at [186, 104] on div "Border Centered Default Fixed Loki Trigger Wide XXL" at bounding box center [119, 42] width 148 height 274
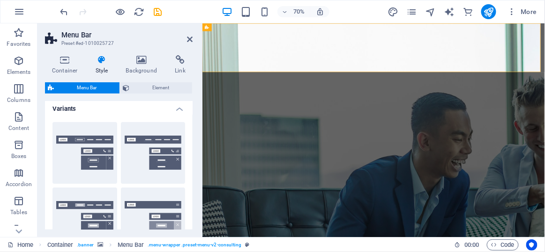
scroll to position [0, 0]
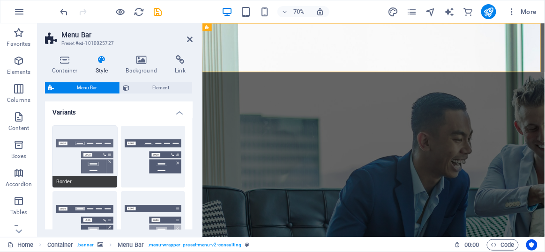
click at [87, 145] on button "Border" at bounding box center [84, 157] width 65 height 62
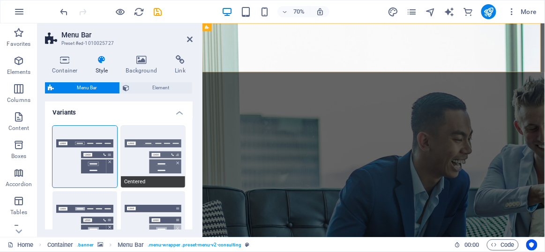
click at [163, 133] on button "Centered" at bounding box center [153, 157] width 65 height 62
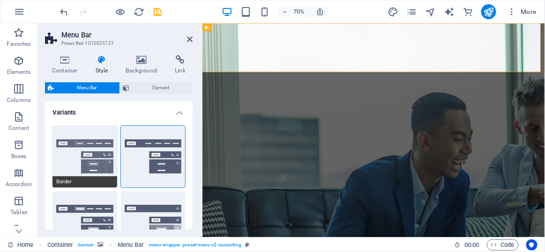
click at [89, 156] on button "Border" at bounding box center [84, 157] width 65 height 62
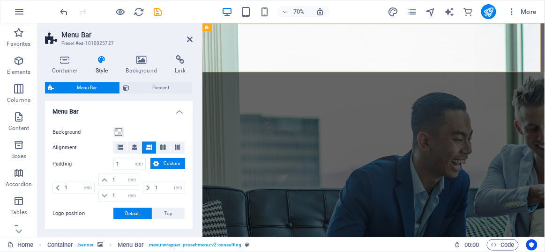
scroll to position [287, 0]
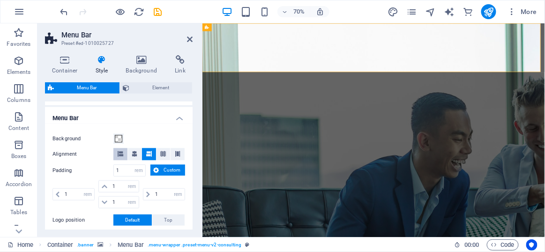
click at [119, 159] on span at bounding box center [121, 154] width 6 height 12
click at [138, 155] on button at bounding box center [135, 154] width 14 height 12
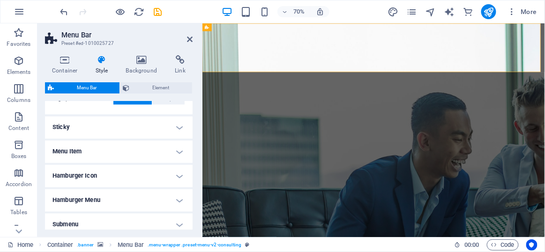
scroll to position [402, 0]
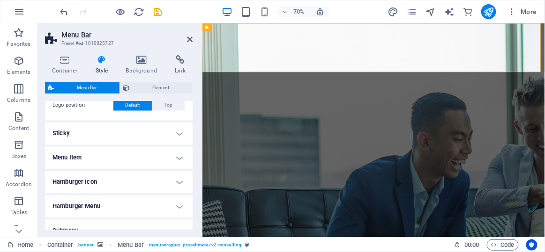
click at [121, 154] on h4 "Menu Item" at bounding box center [119, 158] width 148 height 22
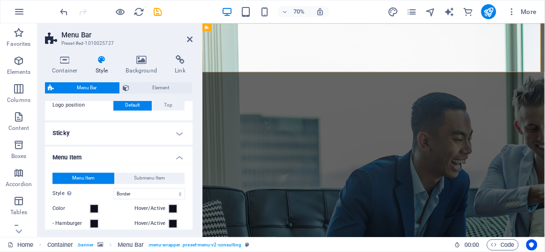
click at [131, 156] on h4 "Menu Item" at bounding box center [119, 155] width 148 height 17
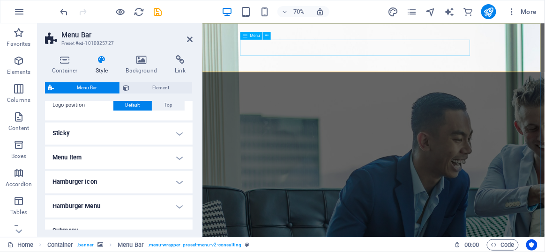
click at [265, 39] on icon at bounding box center [267, 35] width 4 height 7
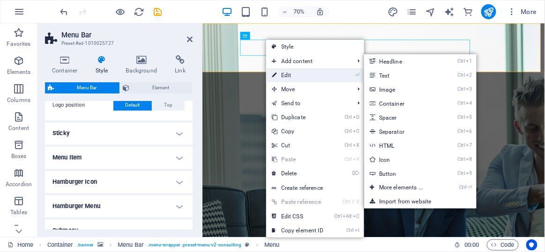
click at [285, 70] on link "⏎ Edit" at bounding box center [297, 75] width 63 height 14
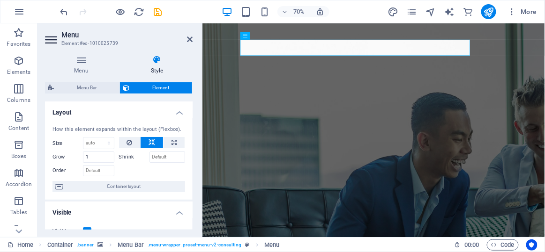
scroll to position [0, 0]
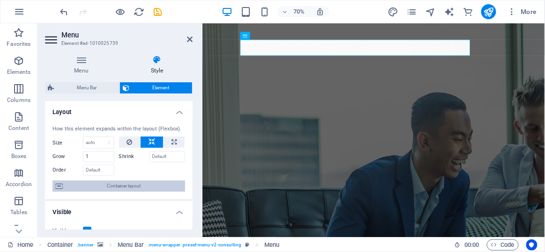
click at [136, 185] on span "Container layout" at bounding box center [124, 186] width 117 height 11
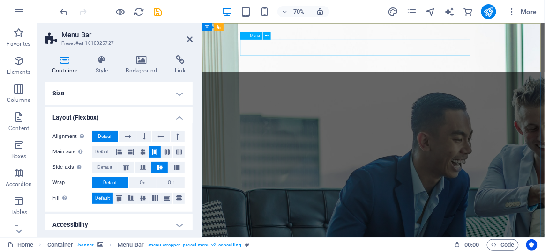
click at [264, 37] on button at bounding box center [267, 36] width 8 height 8
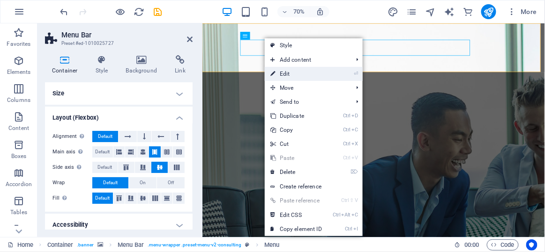
click at [299, 74] on link "⏎ Edit" at bounding box center [296, 74] width 63 height 14
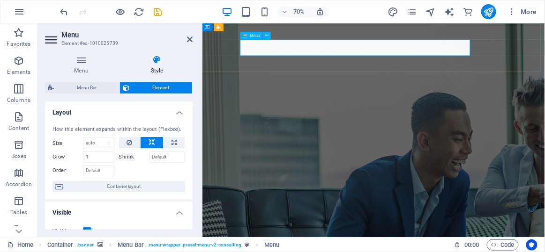
click at [268, 37] on icon at bounding box center [267, 35] width 4 height 7
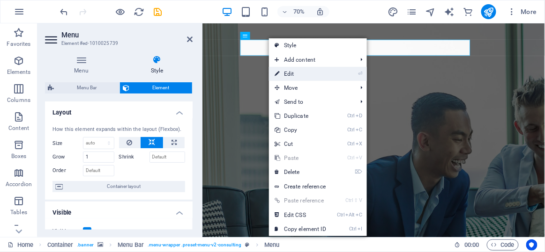
click at [293, 71] on link "⏎ Edit" at bounding box center [300, 74] width 63 height 14
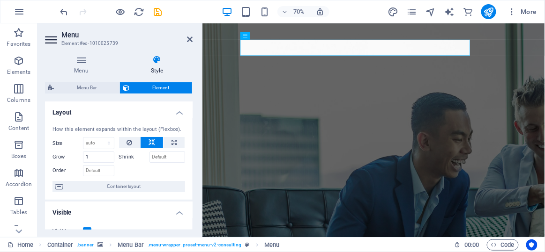
drag, startPoint x: 193, startPoint y: 117, endPoint x: 192, endPoint y: 126, distance: 9.5
click at [192, 126] on div "Menu Style Menu Auto Custom Create custom menu items for this menu. Recommended…" at bounding box center [118, 143] width 163 height 190
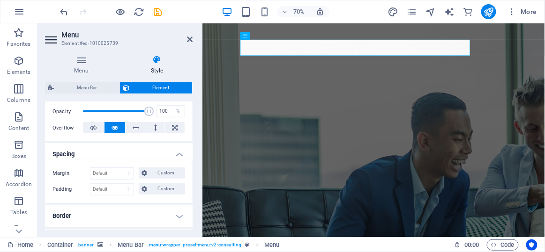
scroll to position [111, 0]
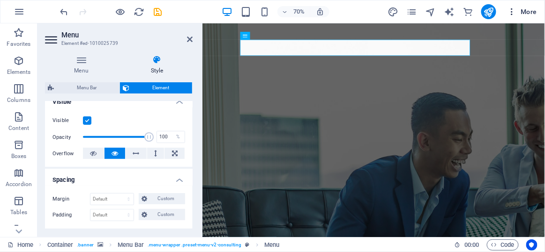
click at [512, 16] on icon "button" at bounding box center [511, 11] width 9 height 9
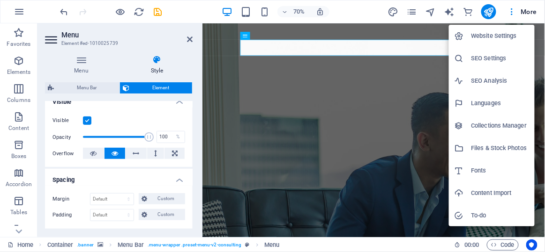
click at [89, 70] on div at bounding box center [272, 126] width 545 height 252
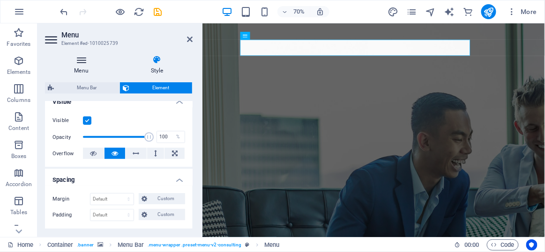
click at [89, 69] on h4 "Menu" at bounding box center [83, 65] width 76 height 20
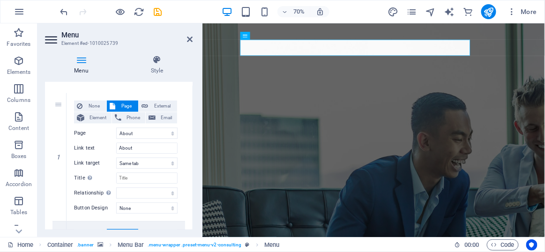
scroll to position [81, 0]
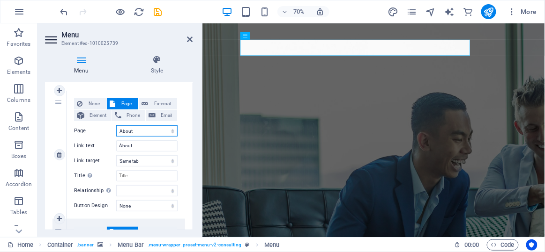
click at [157, 129] on select "Home About Services Contact Legal Notice Privacy" at bounding box center [146, 131] width 61 height 11
click at [116, 126] on select "Home About Services Contact Legal Notice Privacy" at bounding box center [146, 131] width 61 height 11
drag, startPoint x: 190, startPoint y: 113, endPoint x: 192, endPoint y: 132, distance: 18.8
click at [192, 132] on div "Menu Auto Custom Create custom menu items for this menu. Recommended for one-pa…" at bounding box center [119, 156] width 148 height 148
drag, startPoint x: 190, startPoint y: 127, endPoint x: 191, endPoint y: 147, distance: 19.7
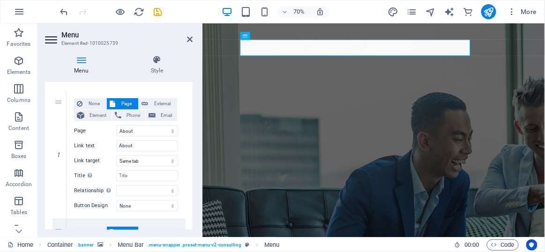
drag, startPoint x: 191, startPoint y: 133, endPoint x: 191, endPoint y: 153, distance: 19.7
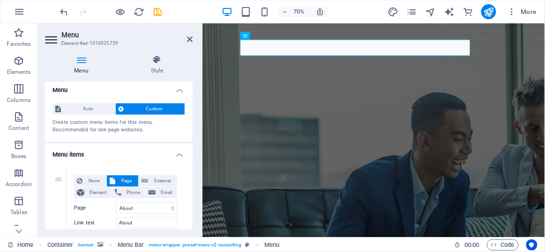
scroll to position [0, 0]
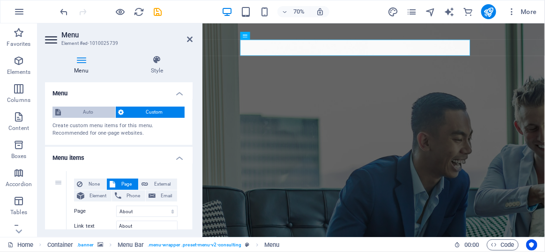
click at [76, 115] on span "Auto" at bounding box center [88, 112] width 49 height 11
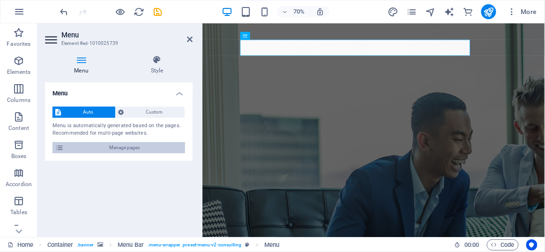
click at [121, 148] on span "Manage pages" at bounding box center [125, 147] width 116 height 11
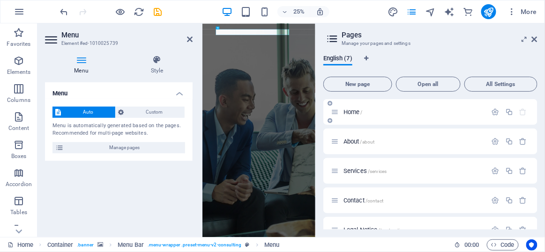
click at [359, 111] on span "Home /" at bounding box center [352, 112] width 19 height 7
click at [536, 43] on icon at bounding box center [535, 39] width 6 height 7
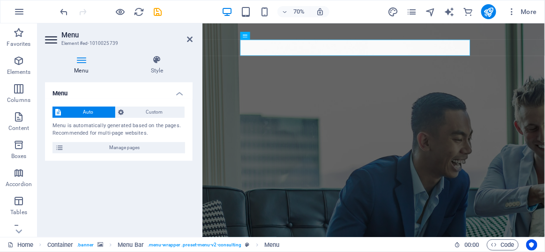
click at [192, 41] on icon at bounding box center [190, 39] width 6 height 7
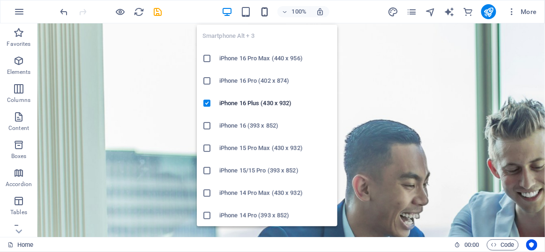
click at [266, 13] on icon "button" at bounding box center [264, 12] width 11 height 11
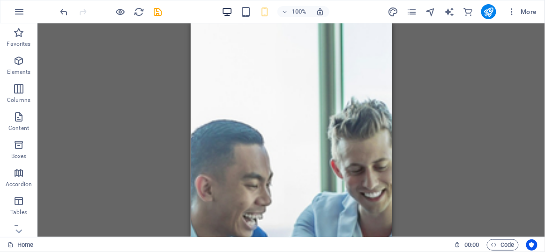
click at [228, 7] on icon "button" at bounding box center [227, 12] width 11 height 11
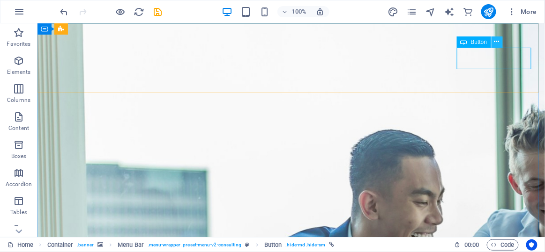
click at [493, 45] on button at bounding box center [496, 42] width 11 height 11
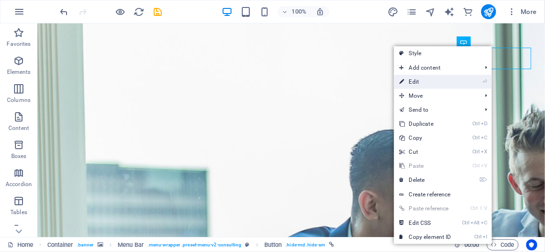
click at [466, 78] on li "⏎ Edit" at bounding box center [443, 82] width 98 height 14
click at [444, 81] on link "⏎ Edit" at bounding box center [425, 82] width 63 height 14
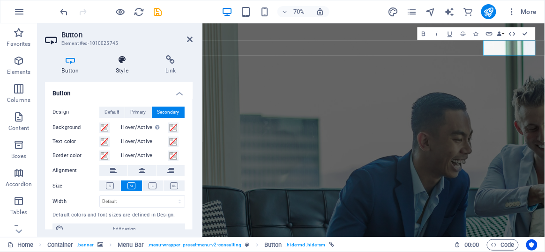
click at [131, 72] on h4 "Style" at bounding box center [124, 65] width 50 height 20
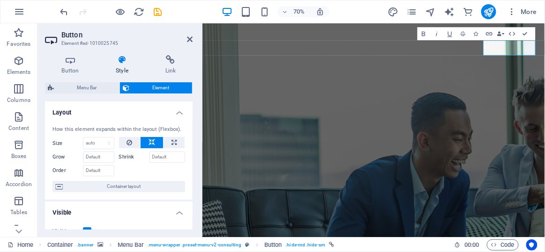
click at [193, 38] on aside "Button Element #ed-1010025745 Button Style Link Button Design Default Primary S…" at bounding box center [119, 130] width 165 height 214
click at [192, 37] on icon at bounding box center [190, 39] width 6 height 7
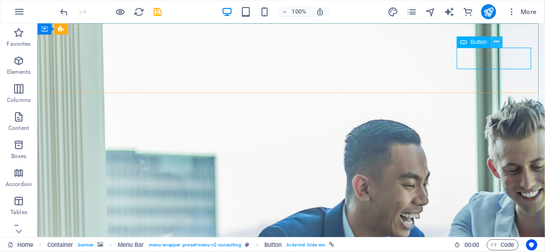
click at [493, 42] on button at bounding box center [496, 42] width 11 height 11
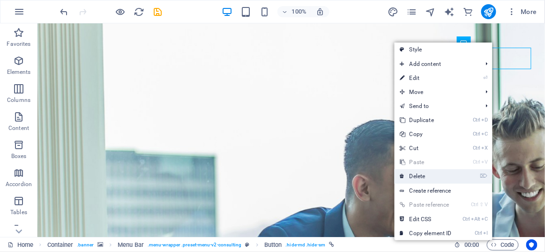
click at [441, 172] on link "⌦ Delete" at bounding box center [425, 177] width 63 height 14
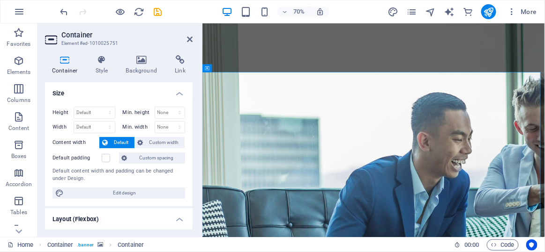
click at [134, 54] on div "Container Style Background Link Size Height Default px rem % vh vw Min. height …" at bounding box center [118, 143] width 163 height 190
click at [136, 56] on icon at bounding box center [141, 59] width 45 height 9
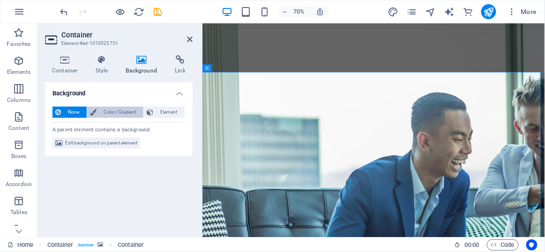
click at [123, 108] on span "Color / Gradient" at bounding box center [119, 112] width 41 height 11
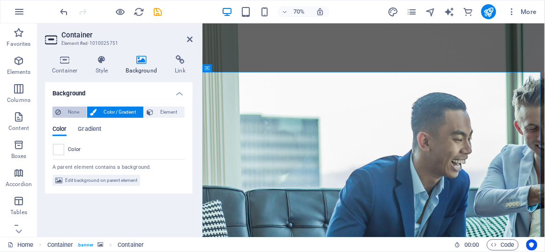
click at [78, 108] on span "None" at bounding box center [74, 112] width 20 height 11
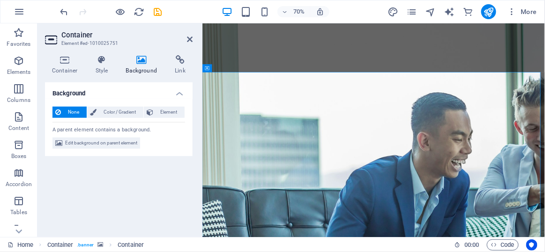
click at [185, 48] on div "Container Style Background Link Size Height Default px rem % vh vw Min. height …" at bounding box center [118, 143] width 163 height 190
click at [196, 37] on aside "Container Element #ed-1010025751 Container Style Background Link Size Height De…" at bounding box center [119, 130] width 165 height 214
click at [193, 37] on aside "Container Element #ed-1010025751 Container Style Background Link Size Height De…" at bounding box center [119, 130] width 165 height 214
click at [191, 39] on icon at bounding box center [190, 39] width 6 height 7
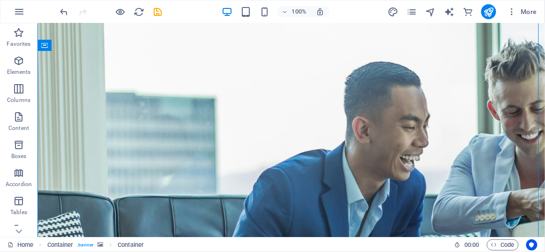
scroll to position [103, 0]
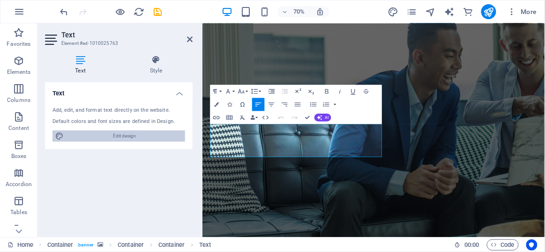
drag, startPoint x: 115, startPoint y: 132, endPoint x: 440, endPoint y: 48, distance: 335.7
click at [115, 133] on span "Edit design" at bounding box center [125, 136] width 116 height 11
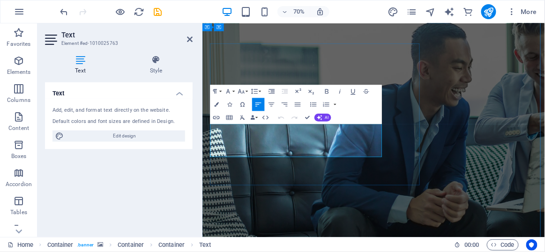
drag, startPoint x: 304, startPoint y: 197, endPoint x: 392, endPoint y: 210, distance: 89.0
drag, startPoint x: 392, startPoint y: 210, endPoint x: 368, endPoint y: 123, distance: 90.5
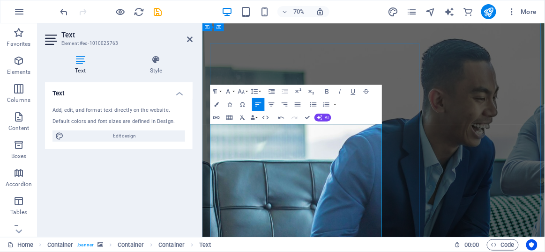
click at [323, 121] on button "AI" at bounding box center [322, 118] width 17 height 8
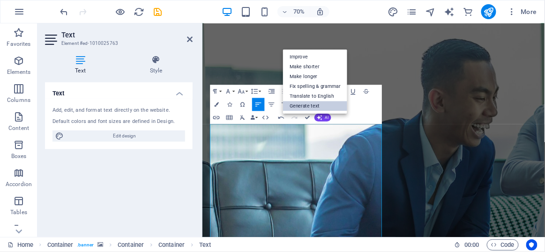
click at [300, 105] on link "Generate text" at bounding box center [315, 107] width 64 height 10
select select "English"
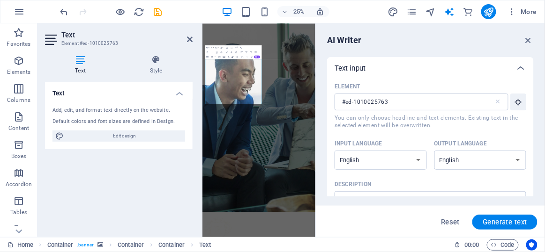
scroll to position [0, 0]
drag, startPoint x: 530, startPoint y: 40, endPoint x: 527, endPoint y: 15, distance: 25.4
click at [528, 0] on html "KGS Industry Home Favorites Elements Columns Content Boxes Accordion Tables Fea…" at bounding box center [272, 126] width 545 height 252
click at [528, 41] on icon "button" at bounding box center [528, 40] width 10 height 10
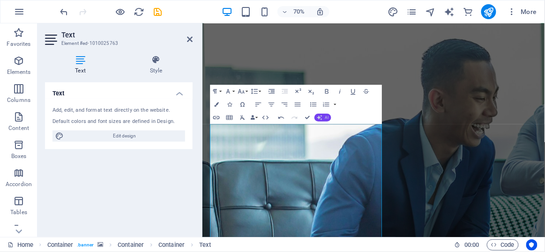
click at [318, 116] on icon "button" at bounding box center [319, 117] width 5 height 5
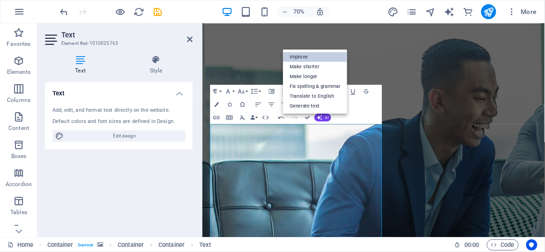
click at [309, 59] on link "Improve" at bounding box center [315, 57] width 64 height 10
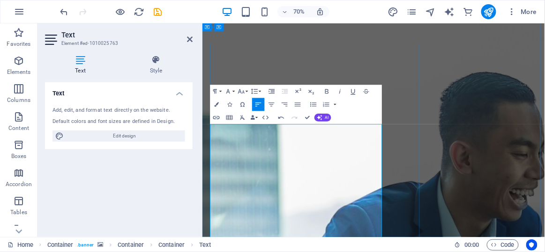
drag, startPoint x: 219, startPoint y: 181, endPoint x: 251, endPoint y: 179, distance: 31.9
click at [327, 116] on span "AI" at bounding box center [327, 118] width 4 height 4
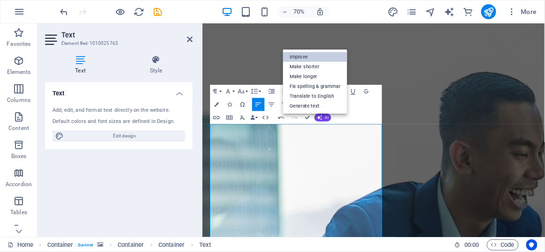
click at [320, 59] on link "Improve" at bounding box center [315, 57] width 64 height 10
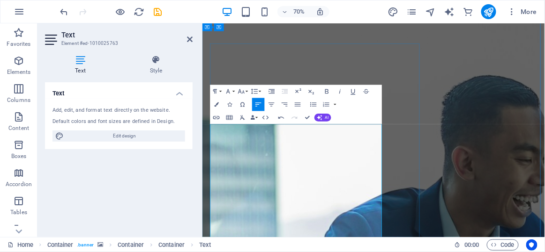
drag, startPoint x: 219, startPoint y: 177, endPoint x: 413, endPoint y: 224, distance: 200.0
copy h1 "Welcome to KGS Industry – Pioneering a Sustainable Future in Agriculture and In…"
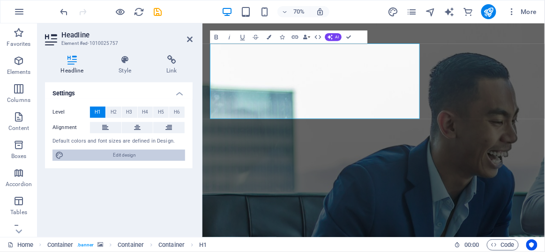
click at [156, 155] on span "Edit design" at bounding box center [125, 155] width 116 height 11
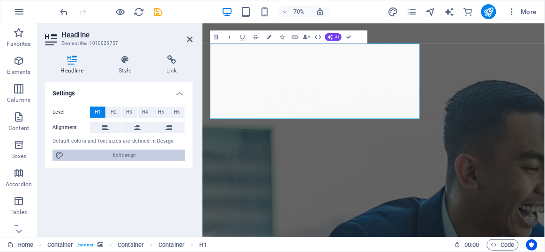
select select "700"
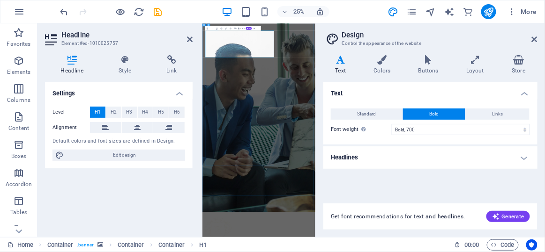
drag, startPoint x: 444, startPoint y: 129, endPoint x: 408, endPoint y: 131, distance: 35.6
drag, startPoint x: 439, startPoint y: 140, endPoint x: 215, endPoint y: 65, distance: 235.9
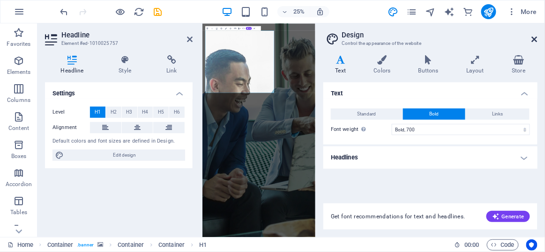
drag, startPoint x: 532, startPoint y: 38, endPoint x: 471, endPoint y: 23, distance: 62.7
click at [532, 40] on icon at bounding box center [535, 39] width 6 height 7
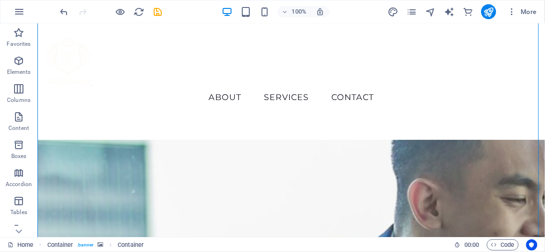
scroll to position [109, 0]
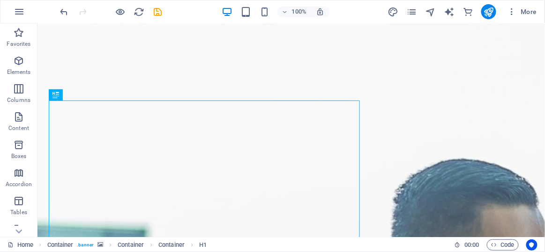
scroll to position [41, 0]
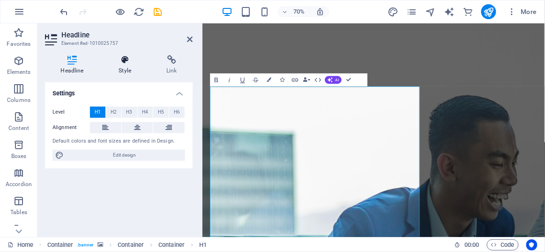
click at [139, 69] on h4 "Style" at bounding box center [127, 65] width 48 height 20
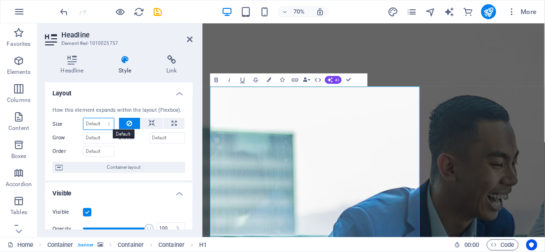
click at [98, 127] on select "Default auto px % 1/1 1/2 1/3 1/4 1/5 1/6 1/7 1/8 1/9 1/10" at bounding box center [98, 123] width 30 height 11
select select "1/7"
click at [100, 118] on select "Default auto px % 1/1 1/2 1/3 1/4 1/5 1/6 1/7 1/8 1/9 1/10" at bounding box center [98, 123] width 30 height 11
type input "14.28"
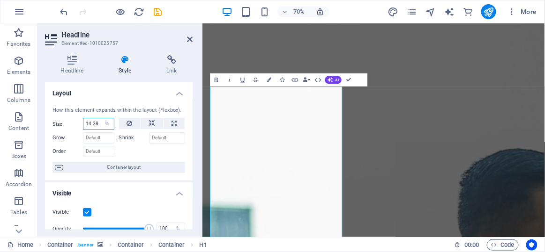
click at [95, 124] on input "14.28" at bounding box center [98, 123] width 30 height 11
click at [107, 123] on select "Default auto px % 1/1 1/2 1/3 1/4 1/5 1/6 1/7 1/8 1/9 1/10" at bounding box center [107, 123] width 13 height 11
select select "1/1"
click at [101, 118] on select "Default auto px % 1/1 1/2 1/3 1/4 1/5 1/6 1/7 1/8 1/9 1/10" at bounding box center [107, 123] width 13 height 11
type input "100"
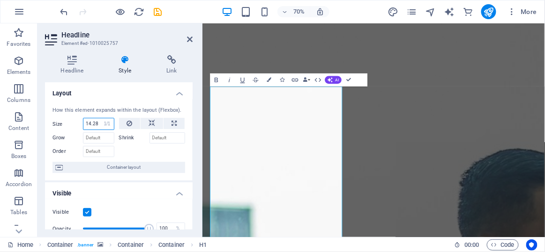
select select "%"
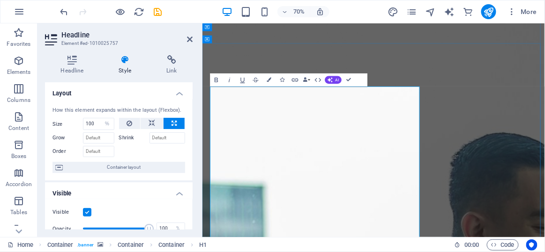
click at [334, 77] on button "AI" at bounding box center [333, 80] width 17 height 8
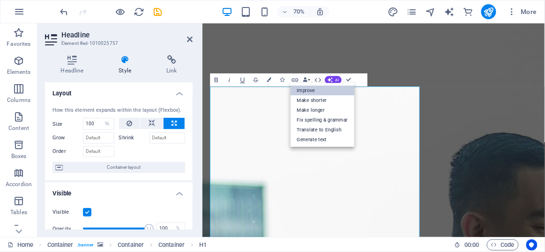
click at [322, 90] on link "Improve" at bounding box center [322, 91] width 64 height 10
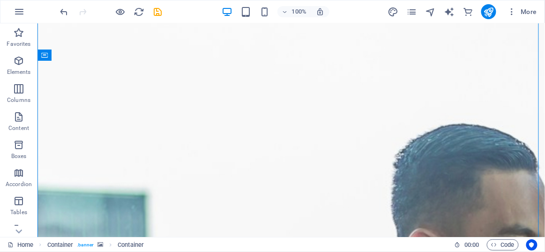
scroll to position [106, 0]
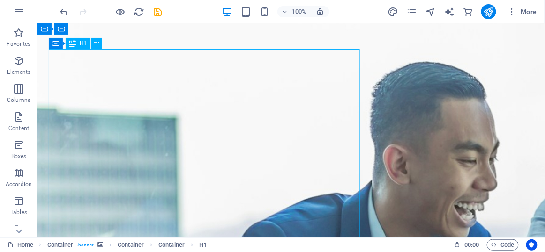
select select "%"
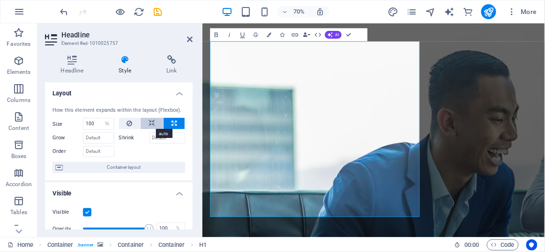
click at [151, 119] on icon at bounding box center [151, 123] width 7 height 11
select select "DISABLED_OPTION_VALUE"
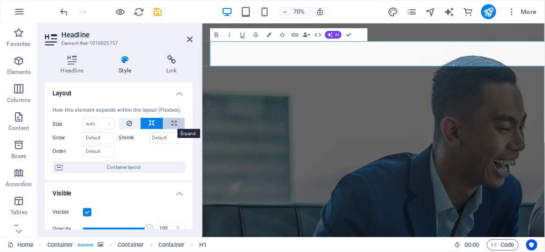
click at [171, 121] on icon at bounding box center [173, 123] width 5 height 11
type input "100"
select select "%"
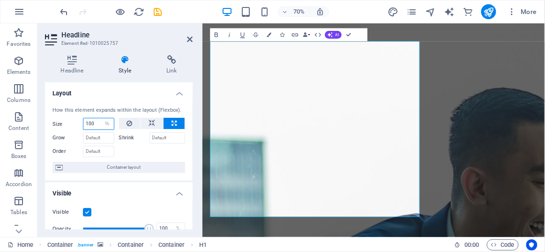
drag, startPoint x: 98, startPoint y: 122, endPoint x: 65, endPoint y: 128, distance: 33.8
click at [65, 128] on div "Size 100 Default auto px % 1/1 1/2 1/3 1/4 1/5 1/6 1/7 1/8 1/9 1/10" at bounding box center [83, 124] width 62 height 12
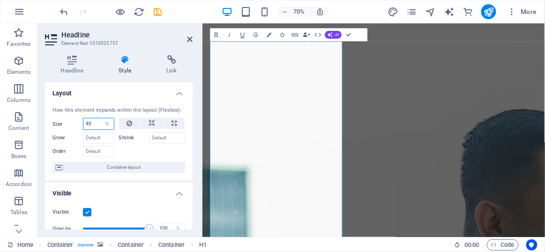
drag, startPoint x: 95, startPoint y: 125, endPoint x: 69, endPoint y: 120, distance: 26.6
click at [69, 120] on div "Size 40 Default auto px % 1/1 1/2 1/3 1/4 1/5 1/6 1/7 1/8 1/9 1/10" at bounding box center [83, 124] width 62 height 12
type input "19"
click at [96, 121] on input "19" at bounding box center [98, 123] width 30 height 11
click at [148, 121] on icon at bounding box center [151, 123] width 7 height 11
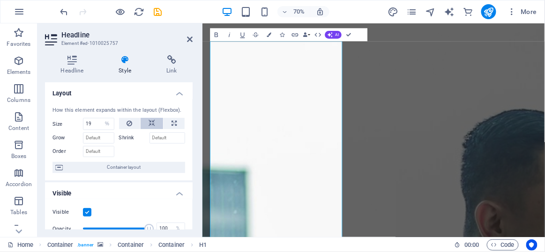
select select "DISABLED_OPTION_VALUE"
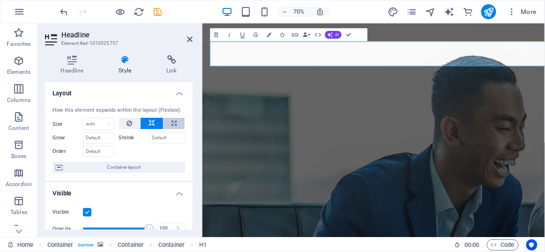
click at [168, 121] on button at bounding box center [173, 123] width 21 height 11
type input "100"
select select "%"
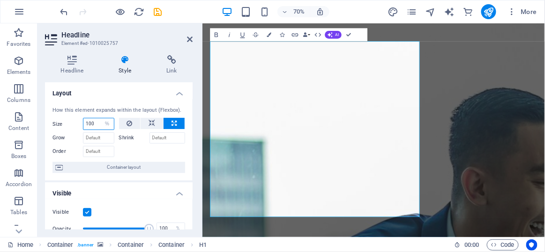
drag, startPoint x: 95, startPoint y: 125, endPoint x: 52, endPoint y: 127, distance: 42.2
click at [52, 127] on div "Size 100 Default auto px % 1/1 1/2 1/3 1/4 1/5 1/6 1/7 1/8 1/9 1/10" at bounding box center [83, 124] width 62 height 12
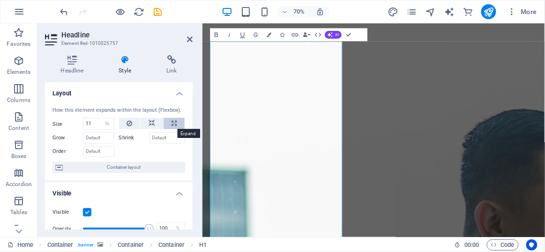
click at [167, 124] on button at bounding box center [173, 123] width 21 height 11
type input "100"
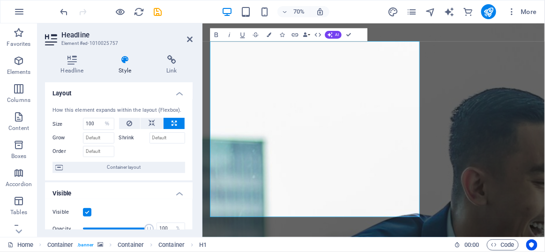
drag, startPoint x: 190, startPoint y: 117, endPoint x: 192, endPoint y: 140, distance: 23.5
click at [192, 140] on div "Layout How this element expands within the layout (Flexbox). Size 100 Default a…" at bounding box center [119, 156] width 148 height 148
drag, startPoint x: 190, startPoint y: 130, endPoint x: 190, endPoint y: 145, distance: 14.5
click at [190, 147] on div "How this element expands within the layout (Flexbox). Size 100 Default auto px …" at bounding box center [119, 140] width 148 height 82
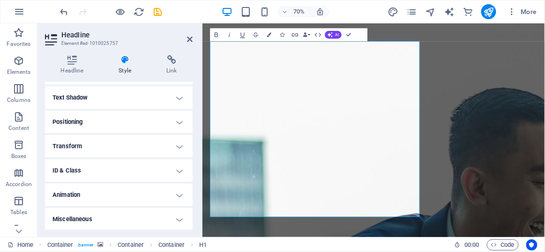
scroll to position [0, 0]
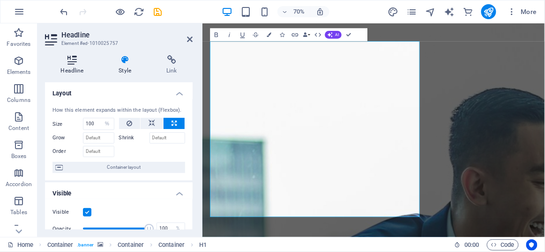
click at [80, 59] on icon at bounding box center [72, 59] width 54 height 9
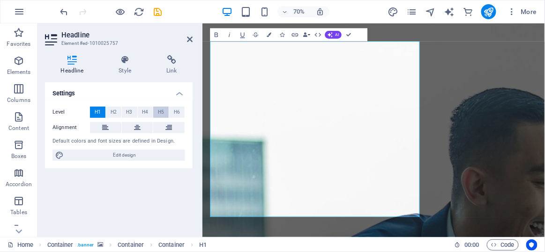
click at [164, 112] on span "H5" at bounding box center [161, 112] width 6 height 11
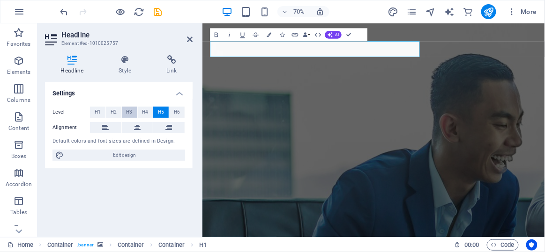
click at [124, 108] on button "H3" at bounding box center [129, 112] width 15 height 11
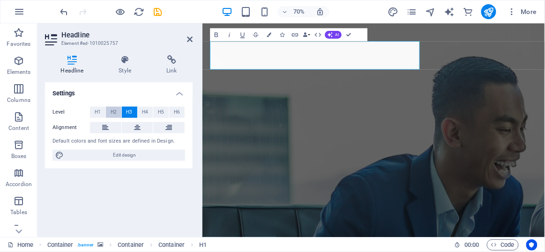
click at [114, 109] on span "H2" at bounding box center [114, 112] width 6 height 11
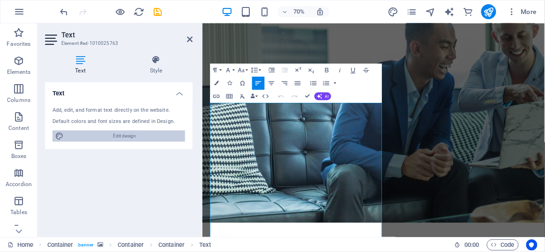
click at [118, 137] on span "Edit design" at bounding box center [125, 136] width 116 height 11
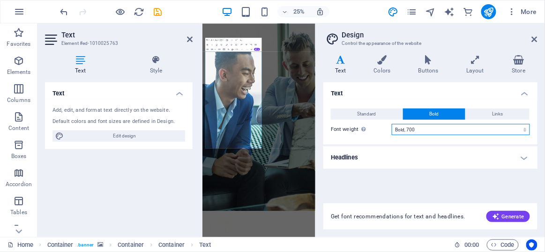
click at [422, 126] on select "Thin, 100 Extra-light, 200 Light, 300 Regular, 400 Medium, 500 Semi-bold, 600 B…" at bounding box center [461, 129] width 138 height 11
click at [392, 124] on select "Thin, 100 Extra-light, 200 Light, 300 Regular, 400 Medium, 500 Semi-bold, 600 B…" at bounding box center [461, 129] width 138 height 11
click at [423, 131] on select "Thin, 100 Extra-light, 200 Light, 300 Regular, 400 Medium, 500 Semi-bold, 600 B…" at bounding box center [461, 129] width 138 height 11
select select "100"
click at [392, 124] on select "Thin, 100 Extra-light, 200 Light, 300 Regular, 400 Medium, 500 Semi-bold, 600 B…" at bounding box center [461, 129] width 138 height 11
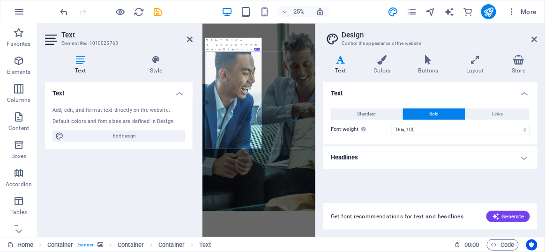
click at [413, 136] on div "Standard Bold Links Font color Font Montserrat Font size 18 rem px Line height …" at bounding box center [430, 121] width 218 height 45
click at [387, 111] on button "Standard" at bounding box center [367, 114] width 72 height 11
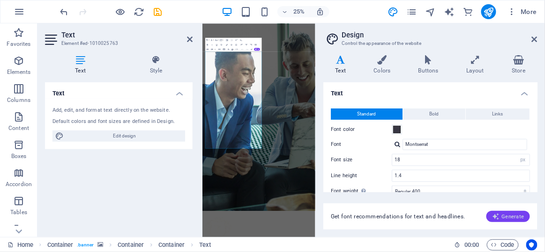
click at [504, 220] on span "Generate" at bounding box center [508, 216] width 32 height 7
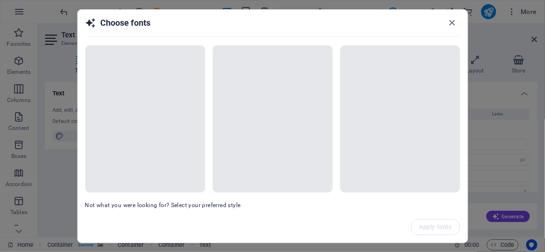
click at [195, 172] on span at bounding box center [145, 119] width 120 height 148
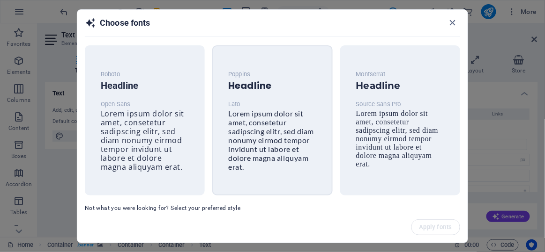
click at [308, 145] on div "Poppins Headline Lato Lorem ipsum dolor sit amet, consetetur sadipscing elitr, …" at bounding box center [272, 120] width 103 height 118
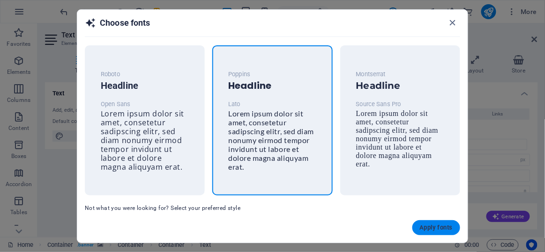
click at [427, 233] on button "Apply fonts" at bounding box center [436, 228] width 48 height 15
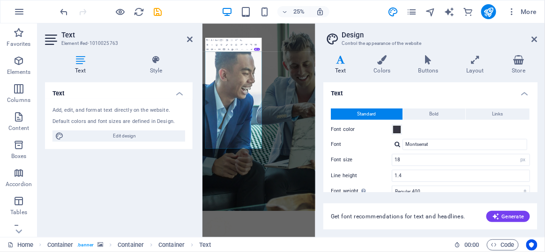
click at [427, 233] on div "Variants Text Colors Buttons Layout Store Text Standard Bold Links Font color F…" at bounding box center [430, 143] width 229 height 190
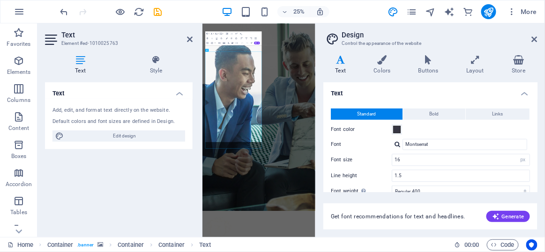
type input "Lato"
type input "16"
type input "1.5"
click at [533, 40] on icon at bounding box center [535, 39] width 6 height 7
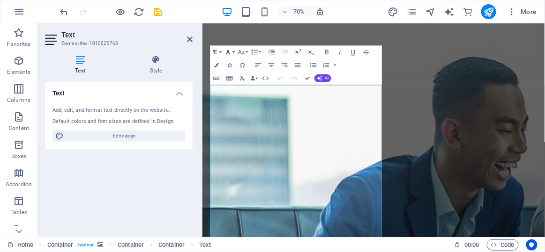
click at [228, 51] on icon "button" at bounding box center [228, 52] width 8 height 8
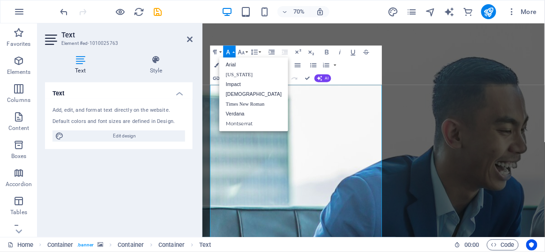
click at [228, 51] on icon "button" at bounding box center [228, 52] width 8 height 8
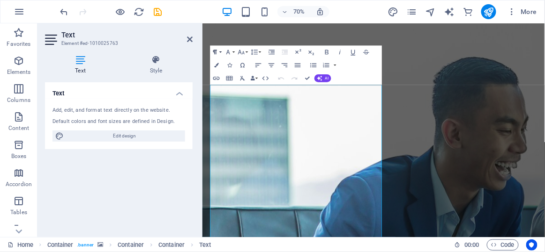
click at [219, 54] on icon "button" at bounding box center [215, 52] width 8 height 8
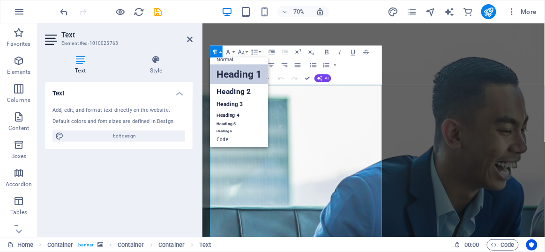
scroll to position [7, 0]
click at [221, 52] on button "Paragraph Format" at bounding box center [216, 51] width 13 height 13
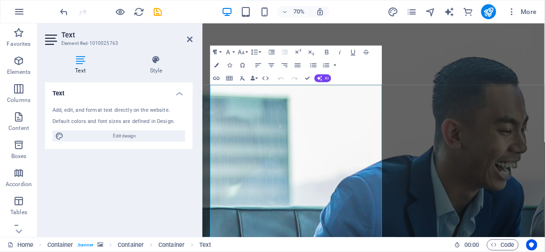
click at [221, 52] on button "Paragraph Format" at bounding box center [216, 51] width 13 height 13
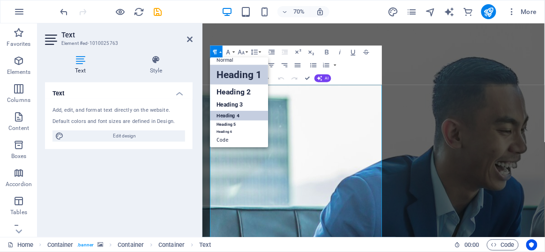
click at [236, 115] on link "Heading 4" at bounding box center [239, 116] width 58 height 10
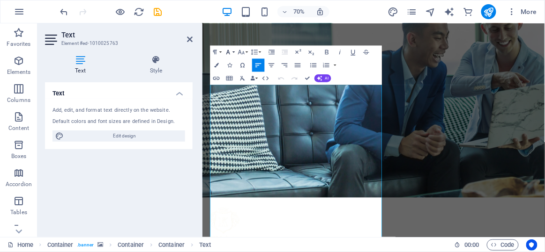
click at [227, 52] on icon "button" at bounding box center [228, 52] width 8 height 8
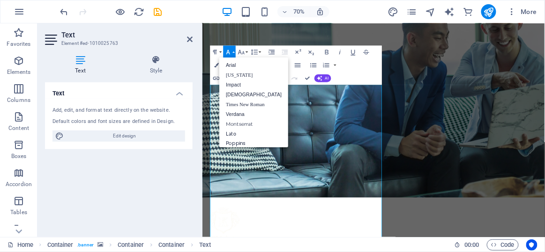
click at [227, 52] on icon "button" at bounding box center [228, 52] width 8 height 8
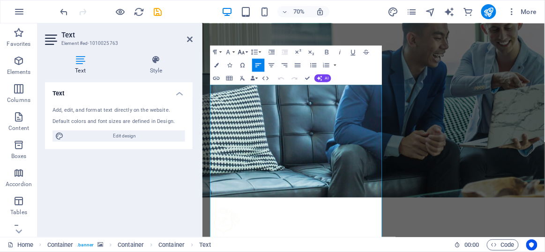
click at [238, 52] on icon "button" at bounding box center [241, 52] width 7 height 5
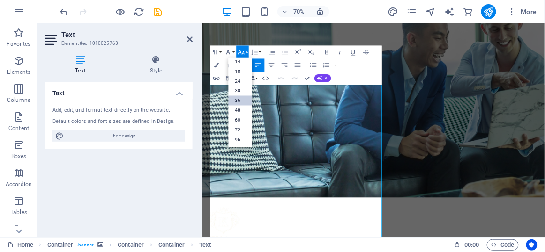
scroll to position [75, 0]
click at [236, 69] on link "18" at bounding box center [240, 72] width 23 height 10
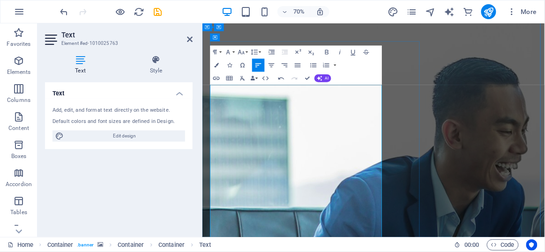
click at [237, 53] on icon "button" at bounding box center [241, 52] width 8 height 8
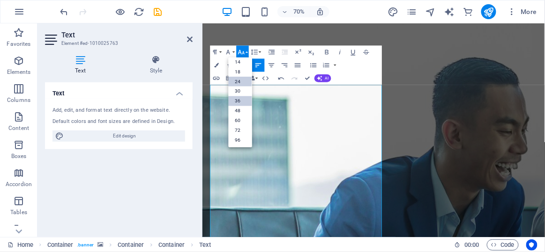
click at [238, 76] on link "24" at bounding box center [240, 81] width 23 height 10
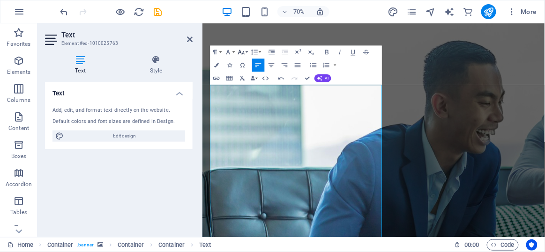
click at [242, 52] on icon "button" at bounding box center [241, 52] width 8 height 8
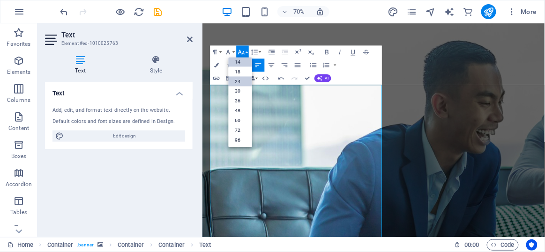
click at [239, 63] on link "14" at bounding box center [240, 62] width 23 height 10
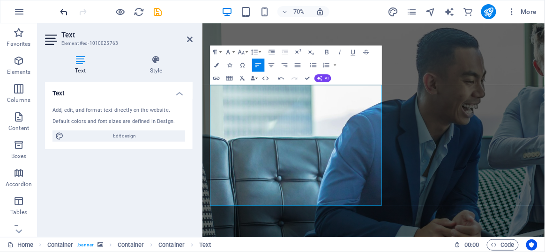
click at [63, 9] on icon "undo" at bounding box center [64, 12] width 11 height 11
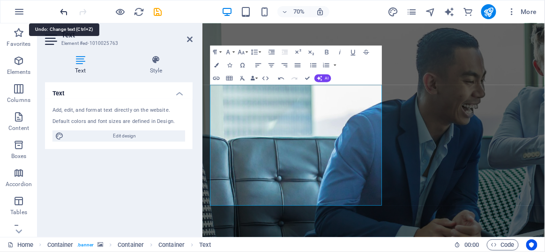
click at [63, 9] on icon "undo" at bounding box center [64, 12] width 11 height 11
click at [316, 81] on button "AI" at bounding box center [322, 78] width 17 height 8
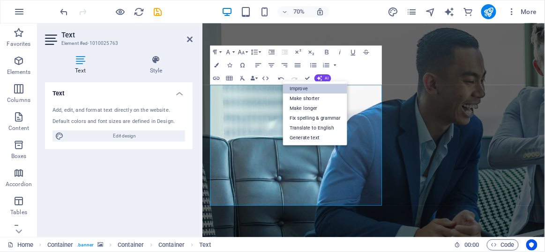
click at [309, 87] on link "Improve" at bounding box center [315, 89] width 64 height 10
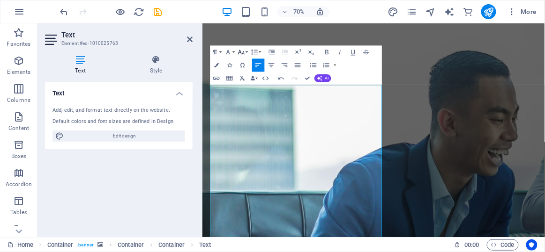
click at [239, 51] on icon "button" at bounding box center [241, 52] width 7 height 5
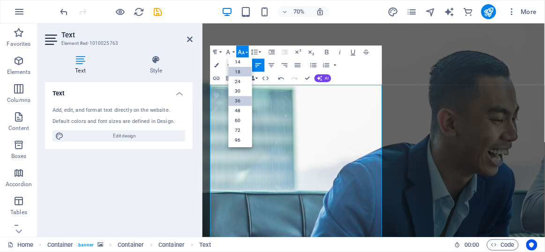
click at [239, 68] on link "18" at bounding box center [240, 72] width 23 height 10
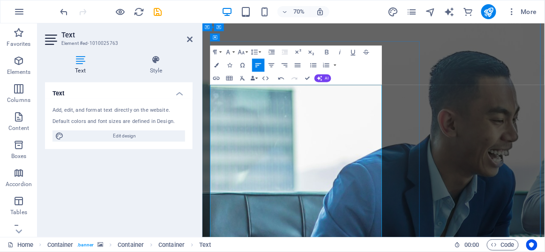
click at [243, 49] on icon "button" at bounding box center [241, 52] width 8 height 8
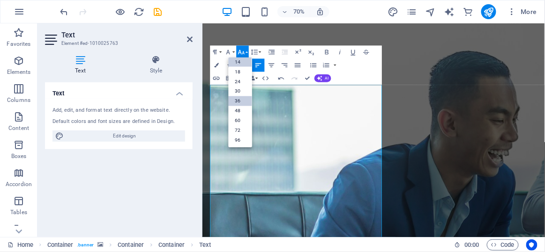
click at [243, 62] on link "14" at bounding box center [240, 62] width 23 height 10
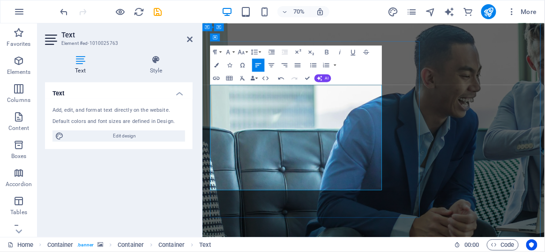
drag, startPoint x: 359, startPoint y: 247, endPoint x: 207, endPoint y: 111, distance: 204.6
click at [230, 51] on icon "button" at bounding box center [228, 52] width 8 height 8
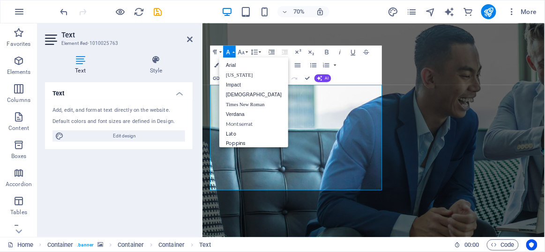
click at [230, 51] on icon "button" at bounding box center [228, 52] width 8 height 8
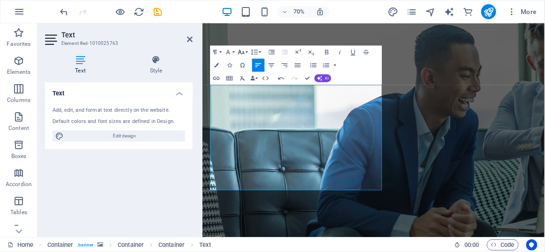
click at [240, 52] on icon "button" at bounding box center [241, 52] width 8 height 8
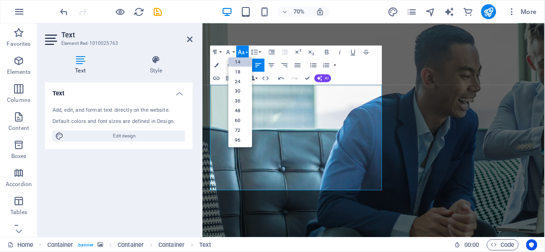
click at [240, 63] on link "14" at bounding box center [240, 62] width 23 height 10
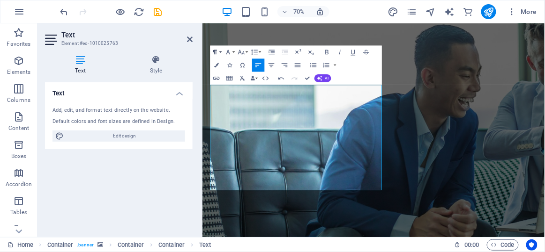
click at [212, 49] on icon "button" at bounding box center [215, 52] width 8 height 8
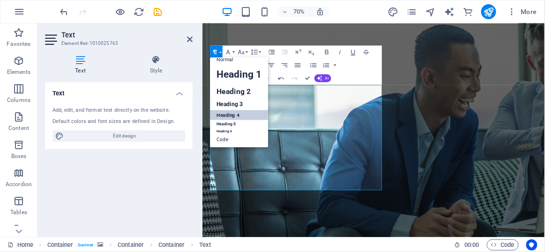
scroll to position [7, 0]
click at [232, 89] on link "Heading 2" at bounding box center [239, 92] width 58 height 15
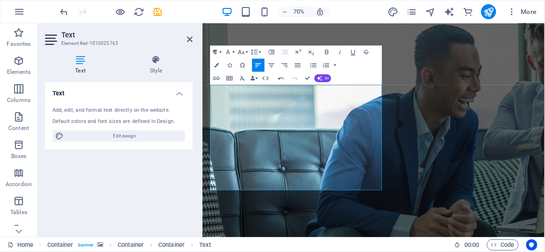
click at [217, 54] on icon "button" at bounding box center [215, 52] width 8 height 8
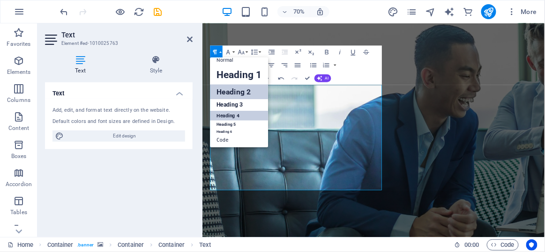
click at [229, 120] on link "Heading 4" at bounding box center [239, 116] width 58 height 10
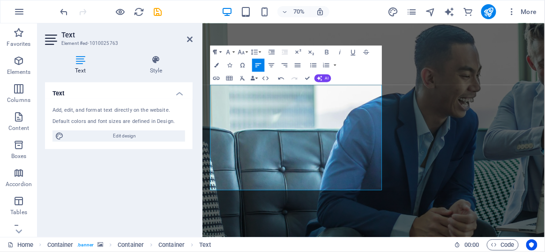
click at [215, 51] on icon "button" at bounding box center [215, 52] width 8 height 8
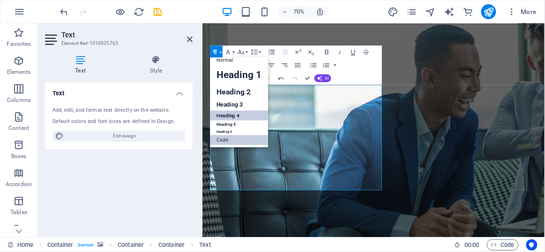
click at [237, 140] on link "Code" at bounding box center [239, 140] width 58 height 10
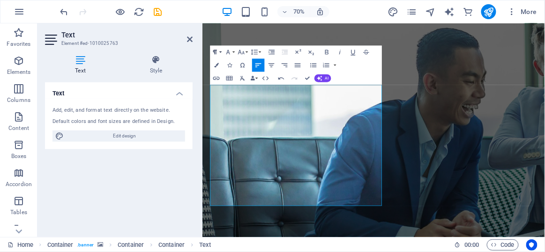
click at [218, 50] on icon "button" at bounding box center [215, 52] width 8 height 8
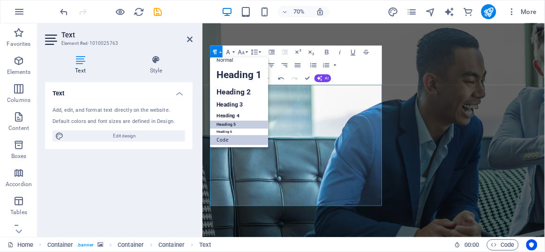
click at [229, 121] on link "Heading 5" at bounding box center [239, 125] width 58 height 8
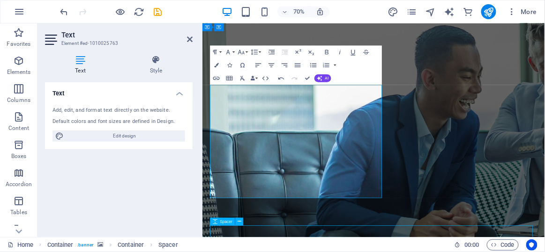
click at [528, 225] on figure at bounding box center [446, 172] width 489 height 511
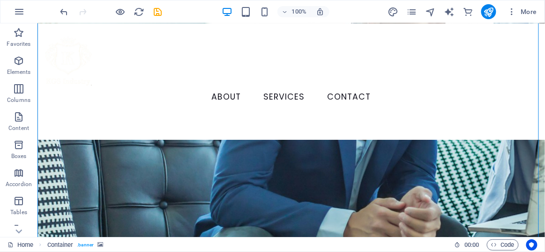
scroll to position [0, 0]
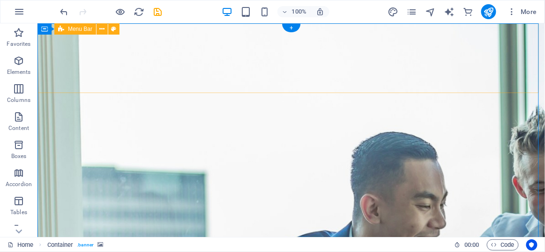
click at [87, 30] on span "Menu Bar" at bounding box center [80, 29] width 24 height 6
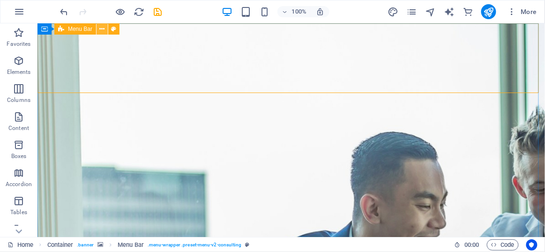
click at [101, 30] on icon at bounding box center [102, 29] width 5 height 10
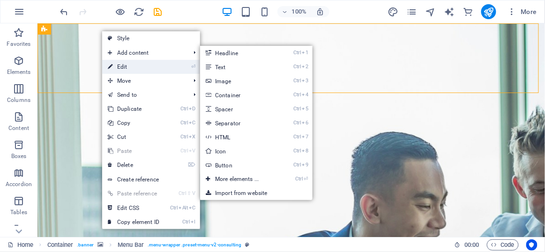
click at [120, 63] on link "⏎ Edit" at bounding box center [133, 67] width 63 height 14
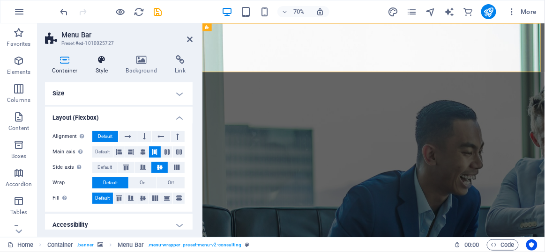
click at [103, 67] on h4 "Style" at bounding box center [104, 65] width 30 height 20
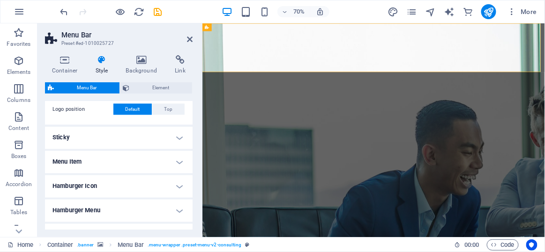
scroll to position [400, 0]
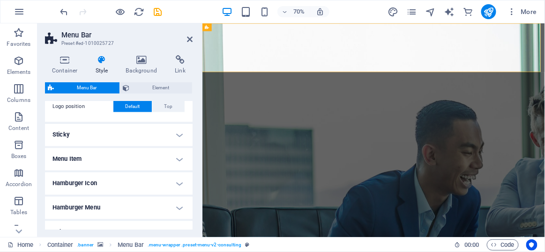
click at [176, 136] on h4 "Sticky" at bounding box center [119, 135] width 148 height 22
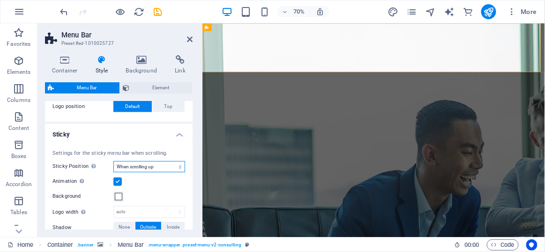
click at [132, 169] on select "Off Instant After menu After banner When scrolling up" at bounding box center [149, 167] width 72 height 11
select select "sticky_none"
click at [113, 162] on select "Off Instant After menu After banner When scrolling up" at bounding box center [149, 167] width 72 height 11
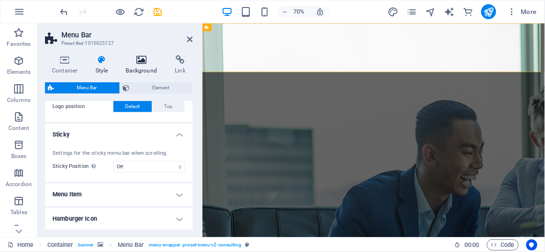
click at [140, 62] on icon at bounding box center [141, 59] width 45 height 9
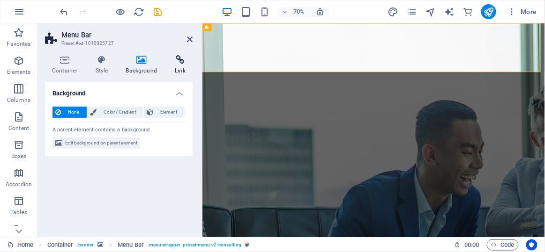
click at [174, 66] on h4 "Link" at bounding box center [180, 65] width 25 height 20
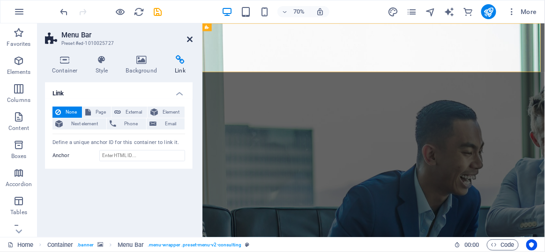
click at [188, 39] on icon at bounding box center [190, 39] width 6 height 7
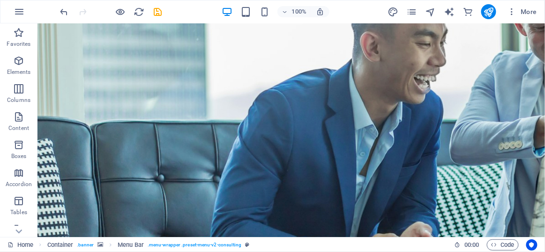
scroll to position [150, 0]
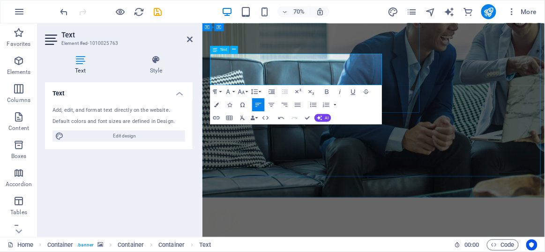
click at [233, 90] on button "Font Family" at bounding box center [229, 91] width 13 height 13
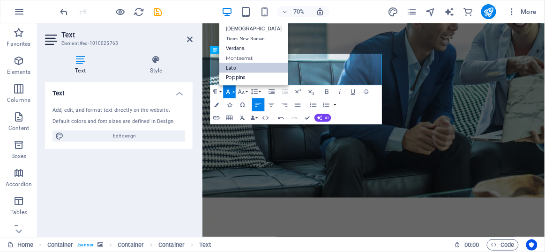
scroll to position [5, 0]
click at [229, 90] on icon "button" at bounding box center [228, 92] width 8 height 8
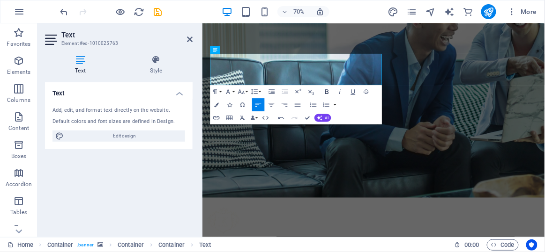
click at [327, 91] on icon "button" at bounding box center [327, 92] width 8 height 8
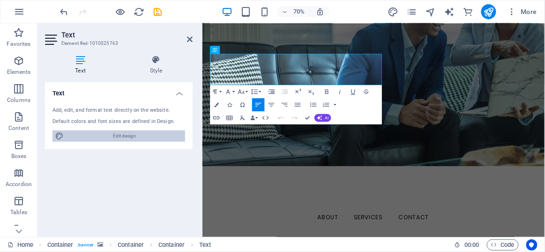
click at [149, 133] on span "Edit design" at bounding box center [125, 136] width 116 height 11
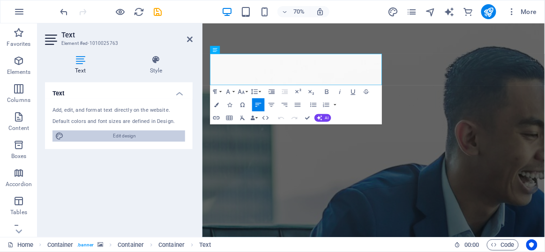
select select "px"
select select "400"
select select "px"
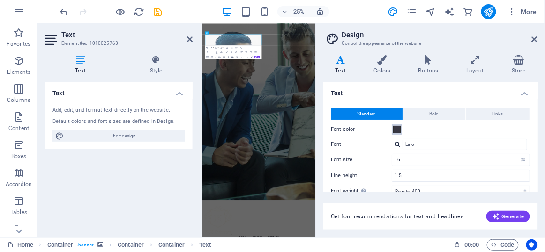
click at [397, 130] on span at bounding box center [396, 129] width 7 height 7
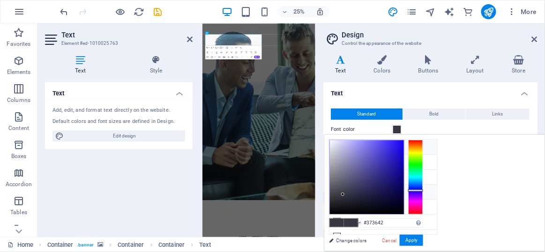
click at [360, 146] on li "Background color #ffffff" at bounding box center [383, 147] width 108 height 15
type input "#ffffff"
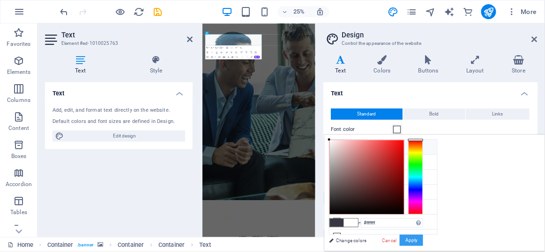
click at [423, 242] on button "Apply" at bounding box center [410, 240] width 23 height 11
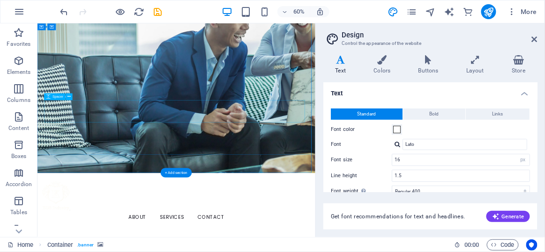
click at [537, 40] on icon at bounding box center [535, 39] width 6 height 7
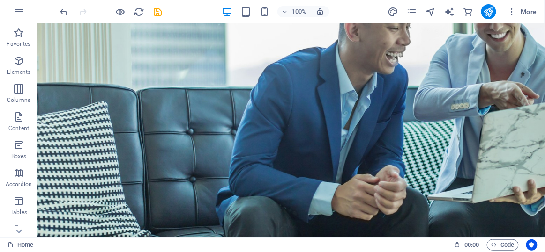
scroll to position [137, 0]
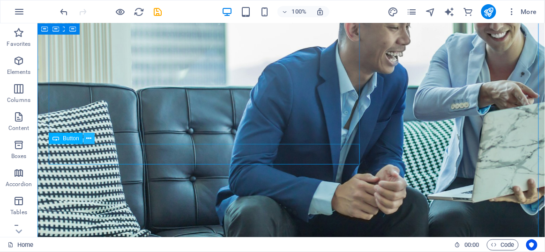
click at [88, 142] on icon at bounding box center [88, 139] width 5 height 10
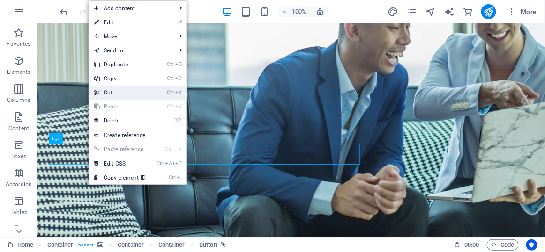
click at [116, 95] on link "Ctrl X Cut" at bounding box center [120, 93] width 63 height 14
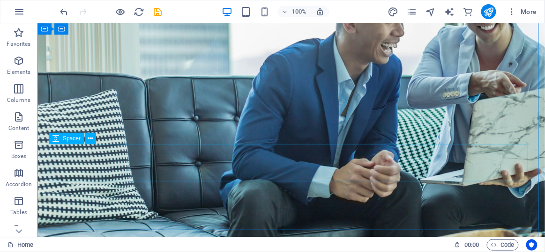
click at [87, 143] on button at bounding box center [90, 138] width 11 height 11
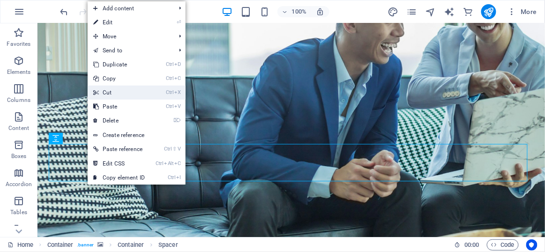
click at [105, 95] on link "Ctrl X Cut" at bounding box center [119, 93] width 63 height 14
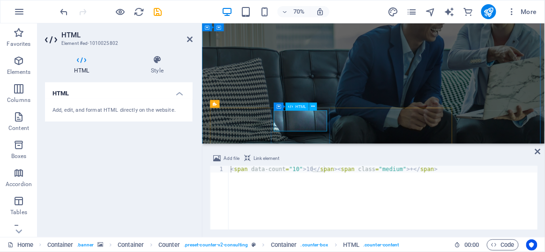
click at [294, 170] on div "< span data-count = "10" > 10 </ span > < span class = "medium" > + </ span >" at bounding box center [383, 204] width 309 height 77
click at [304, 169] on div "< span data-count = "15" > 10 </ span > < span class = "medium" > + </ span >" at bounding box center [383, 204] width 309 height 77
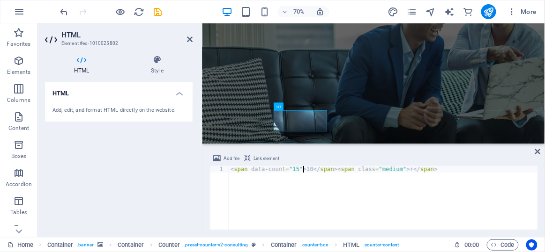
click at [306, 170] on div "< span data-count = "15" > 10 </ span > < span class = "medium" > + </ span >" at bounding box center [383, 204] width 309 height 77
type textarea "<span data-count="15">15</span><span class="medium">+</span>"
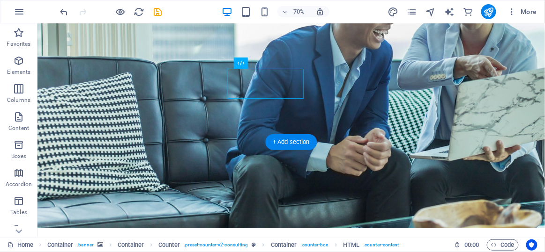
scroll to position [216, 0]
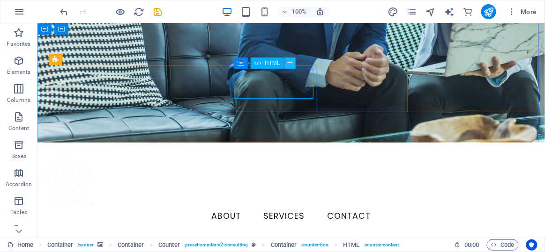
click at [286, 63] on button at bounding box center [289, 63] width 11 height 11
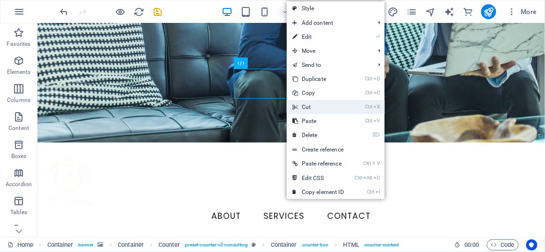
click at [302, 111] on link "Ctrl X Cut" at bounding box center [318, 107] width 63 height 14
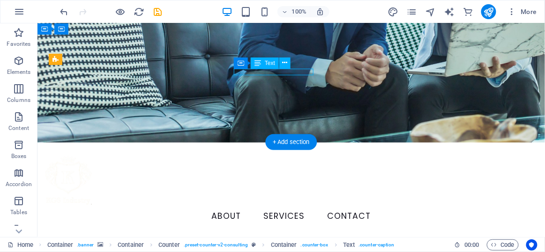
click at [282, 66] on icon at bounding box center [284, 63] width 5 height 10
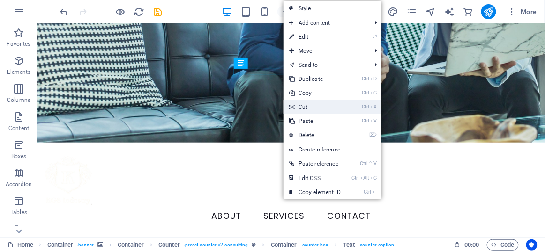
click at [295, 105] on link "Ctrl X Cut" at bounding box center [314, 107] width 63 height 14
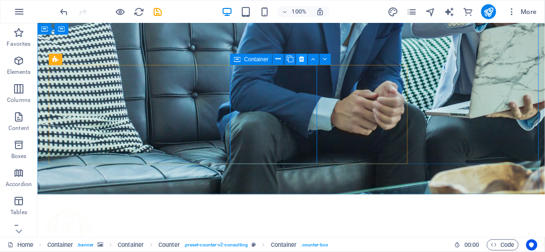
click at [300, 59] on icon at bounding box center [301, 59] width 5 height 10
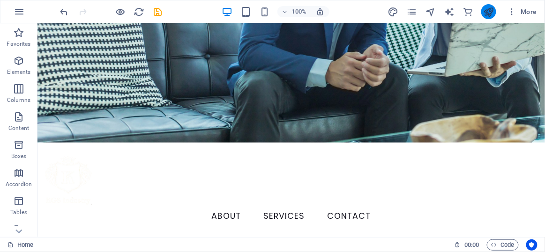
click at [487, 8] on icon "publish" at bounding box center [488, 12] width 11 height 11
